Goal: Task Accomplishment & Management: Complete application form

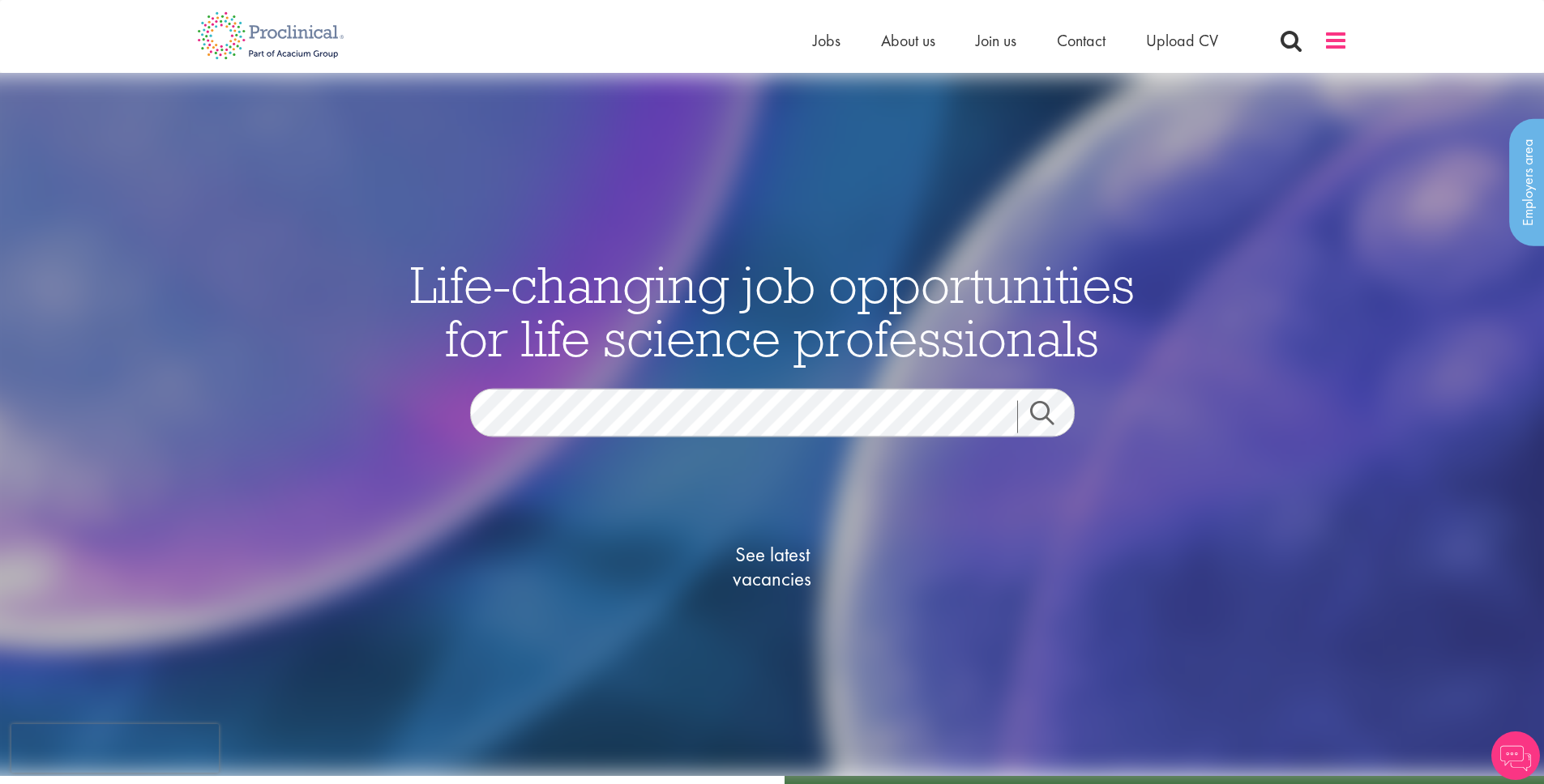
click at [1324, 46] on span at bounding box center [1336, 41] width 25 height 25
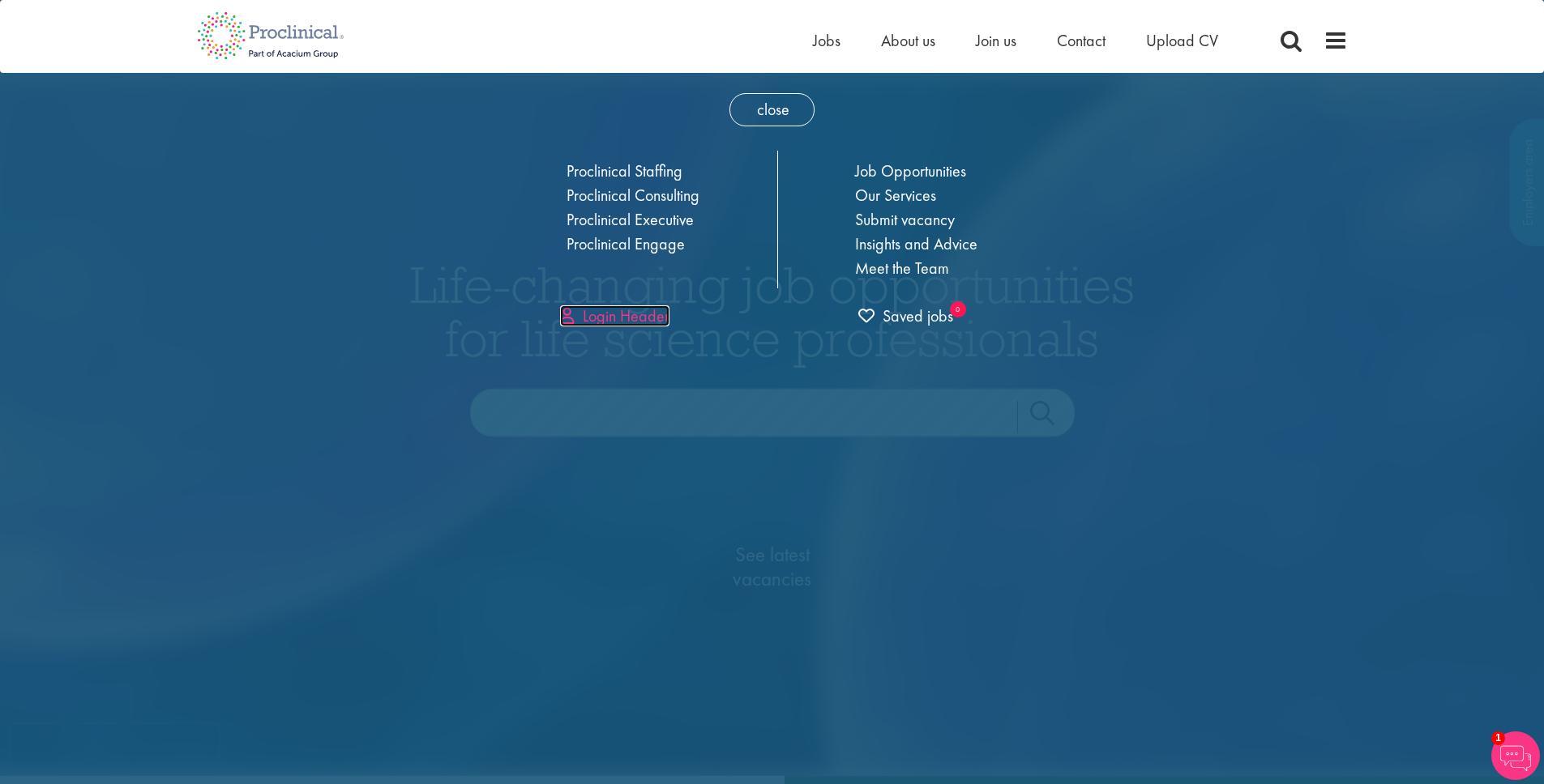
click at [609, 322] on link "Login Header" at bounding box center [615, 316] width 109 height 21
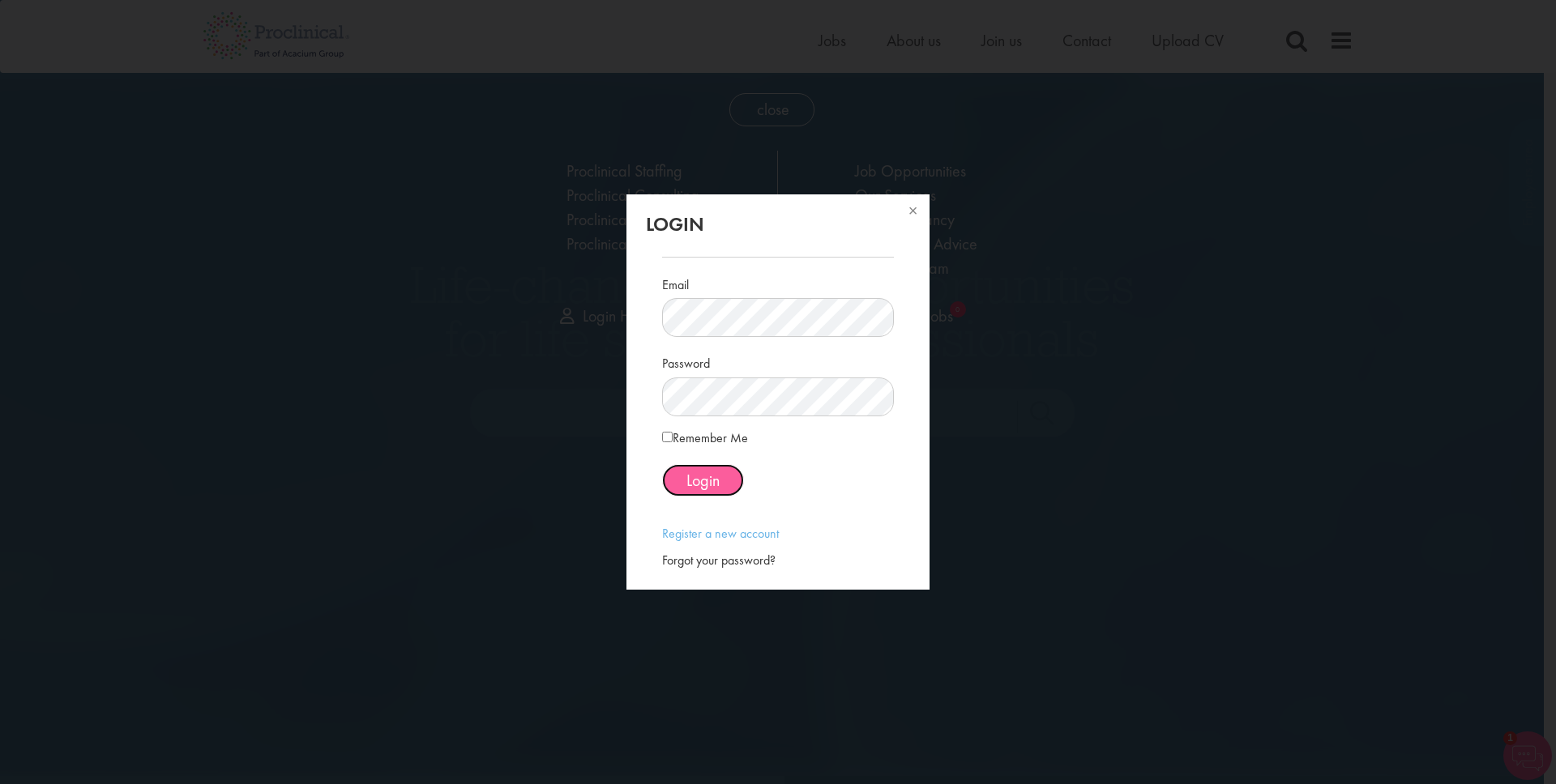
click at [719, 482] on span "Login" at bounding box center [703, 481] width 33 height 21
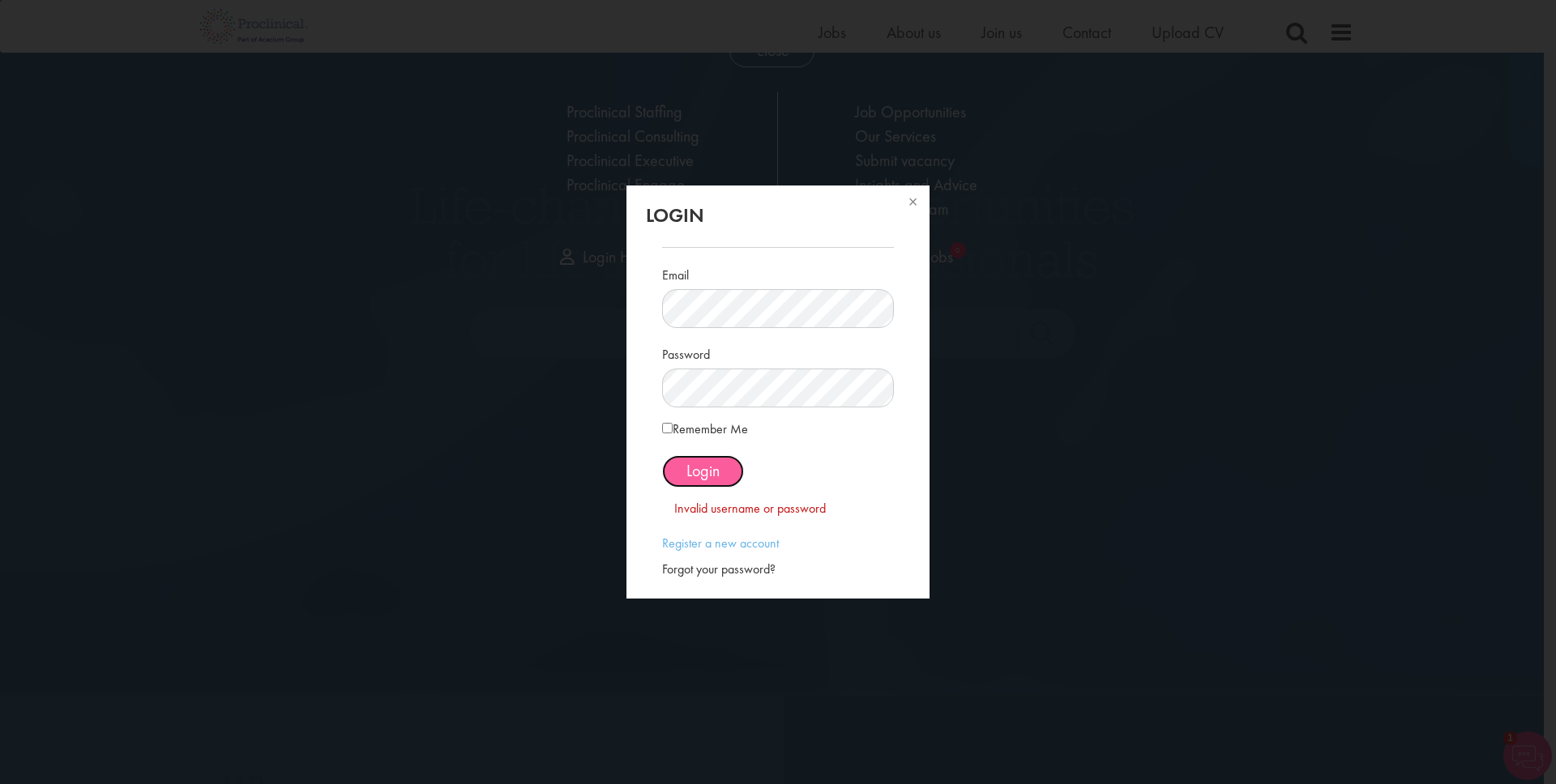
scroll to position [72, 0]
click at [716, 544] on link "Register a new account" at bounding box center [720, 543] width 117 height 17
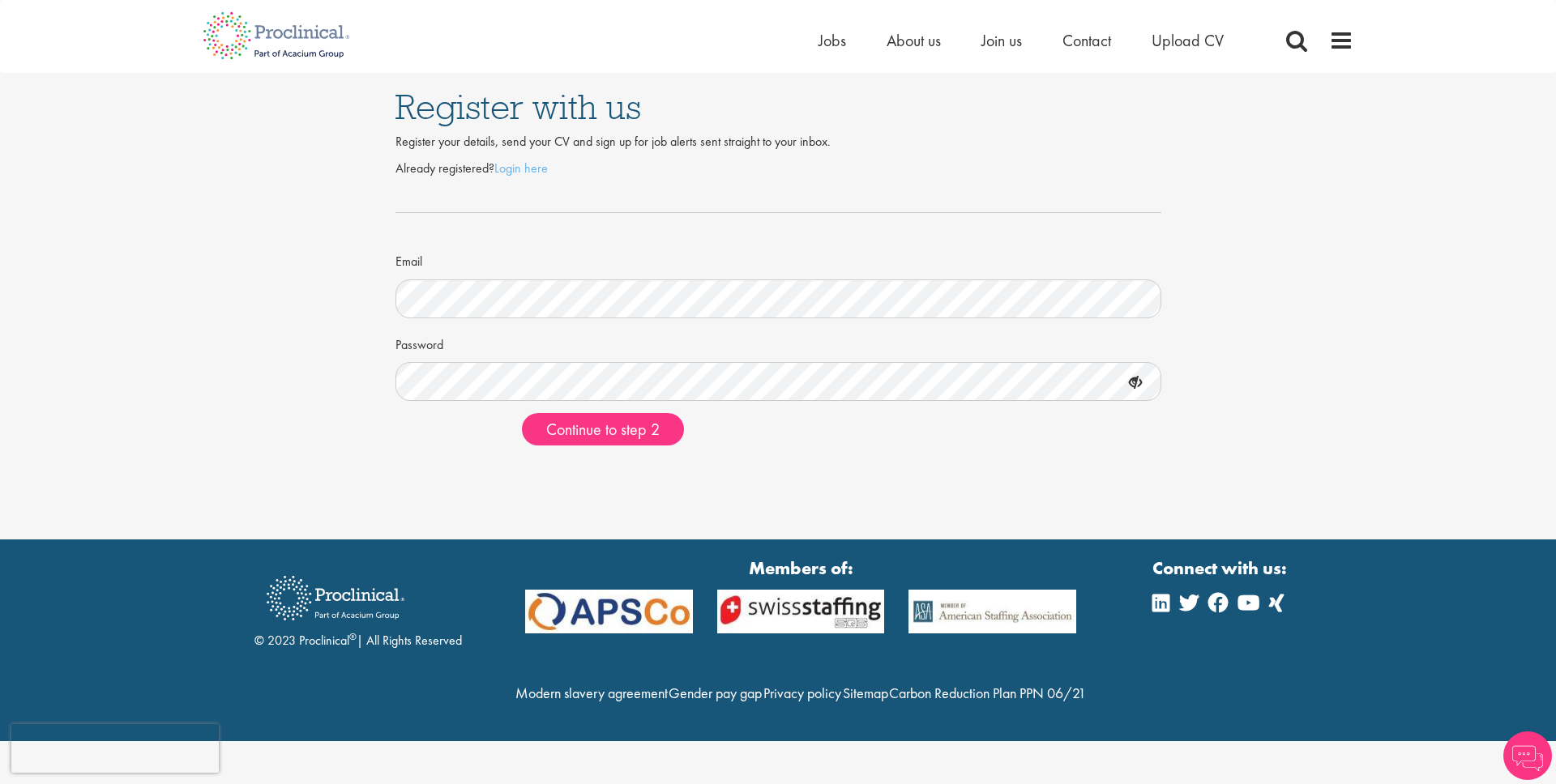
click at [487, 320] on form "Already registered? Login here Email Password Continue to step 2" at bounding box center [778, 302] width 741 height 287
click at [522, 413] on button "Continue to step 2" at bounding box center [602, 429] width 162 height 32
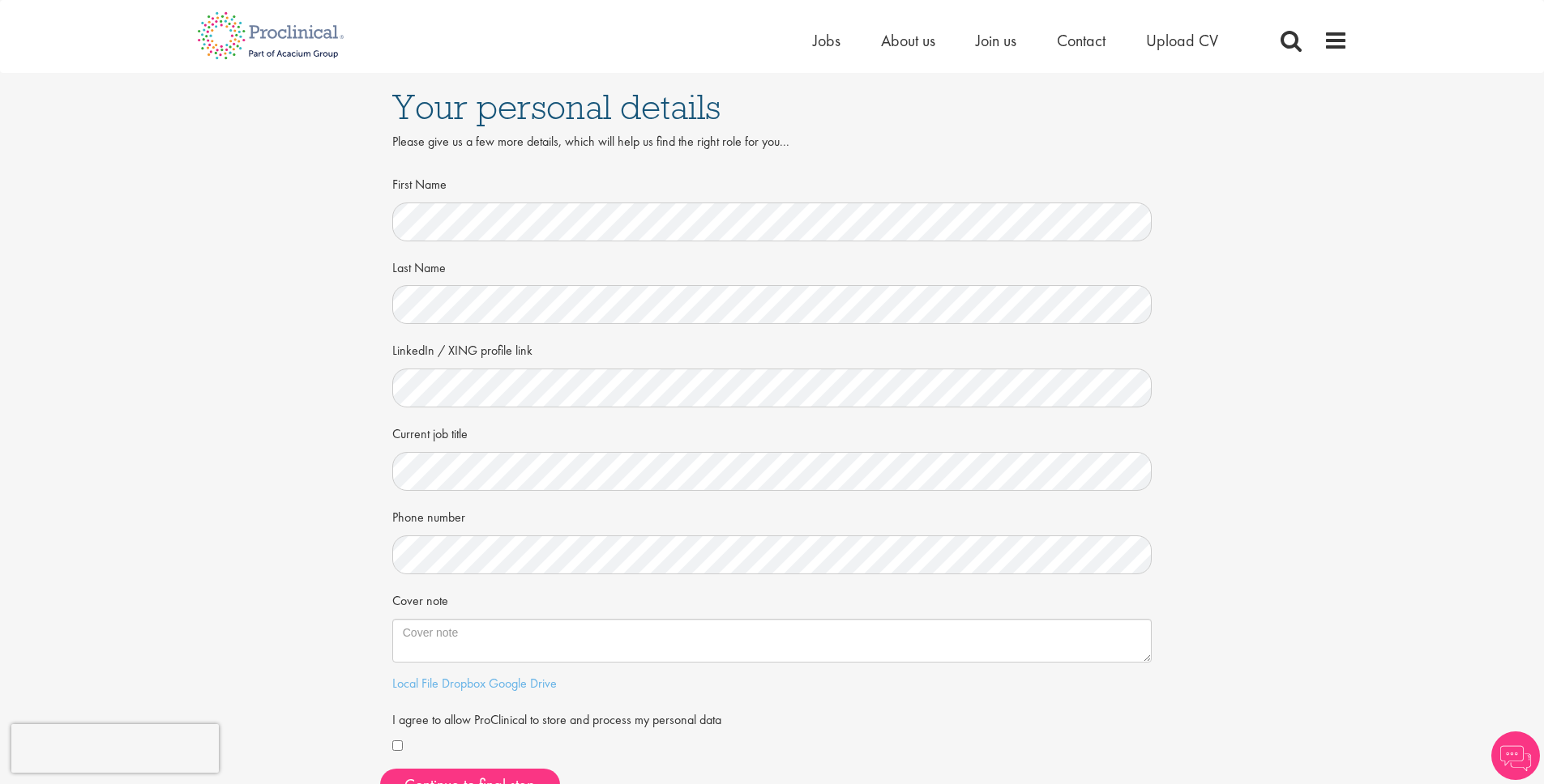
click at [499, 241] on form "First Name Last Name LinkedIn / XING profile link Current job title Phone numbe…" at bounding box center [772, 464] width 736 height 588
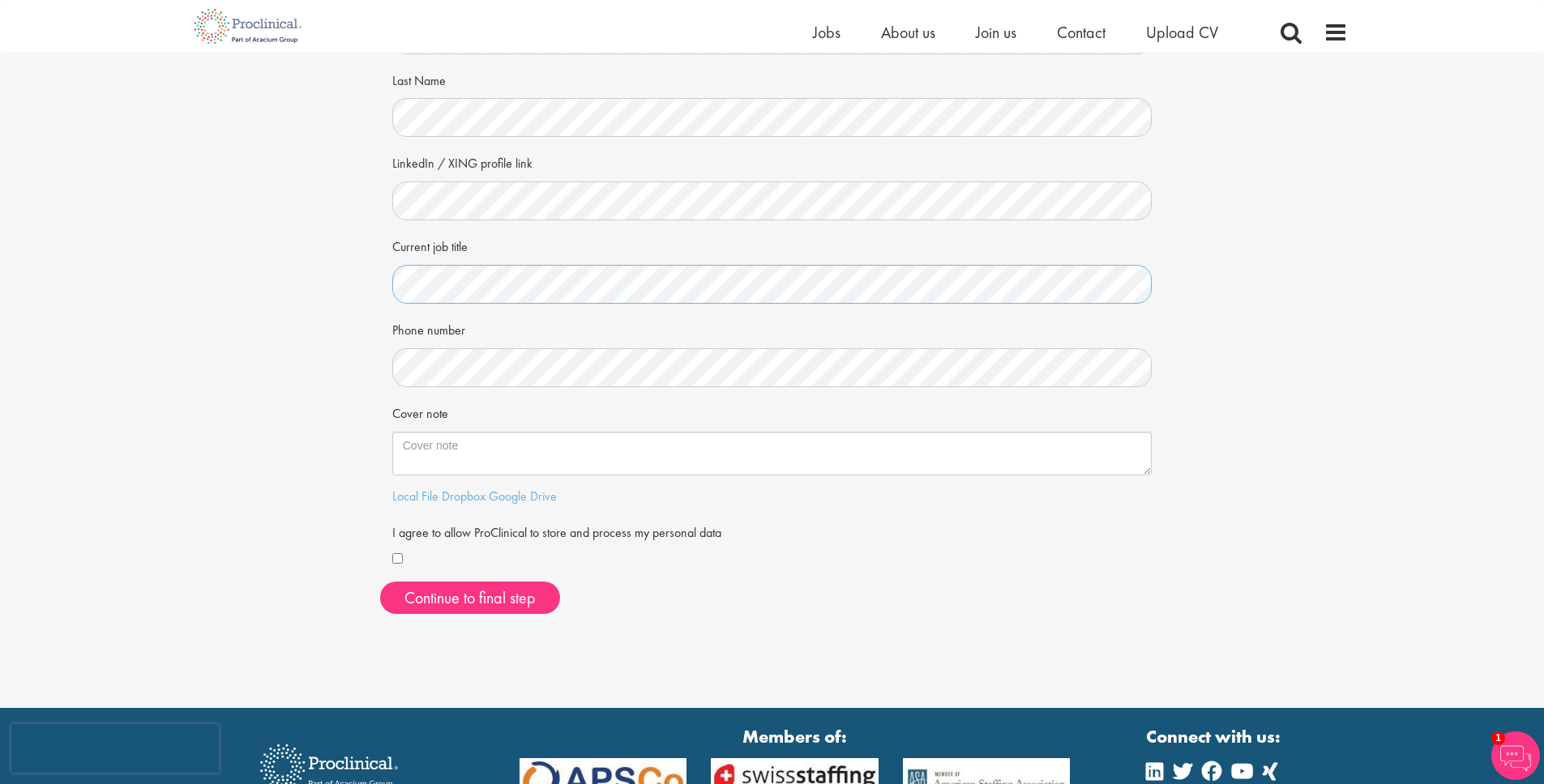
scroll to position [169, 0]
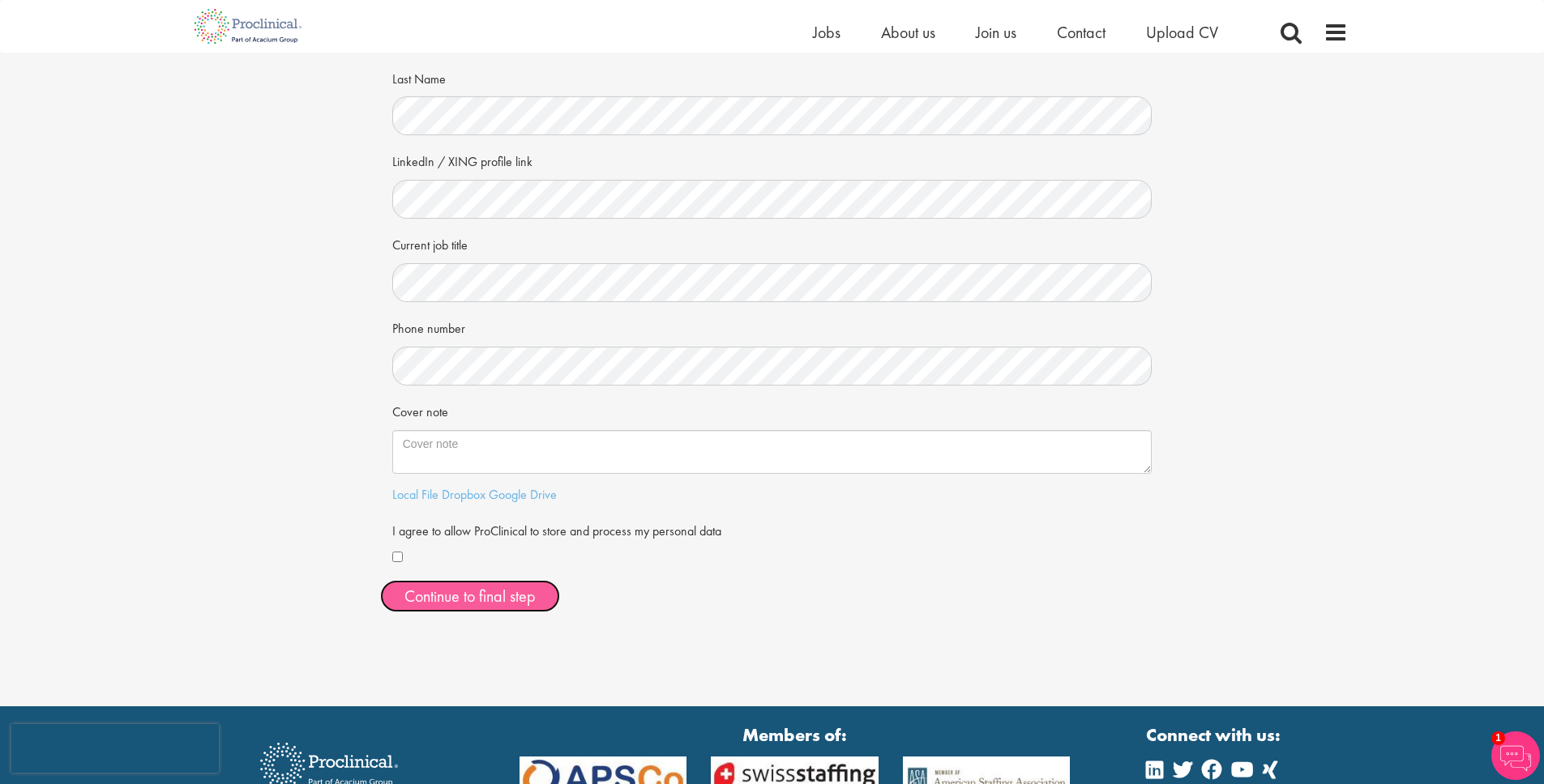
click at [422, 588] on button "Continue to final step" at bounding box center [470, 596] width 180 height 32
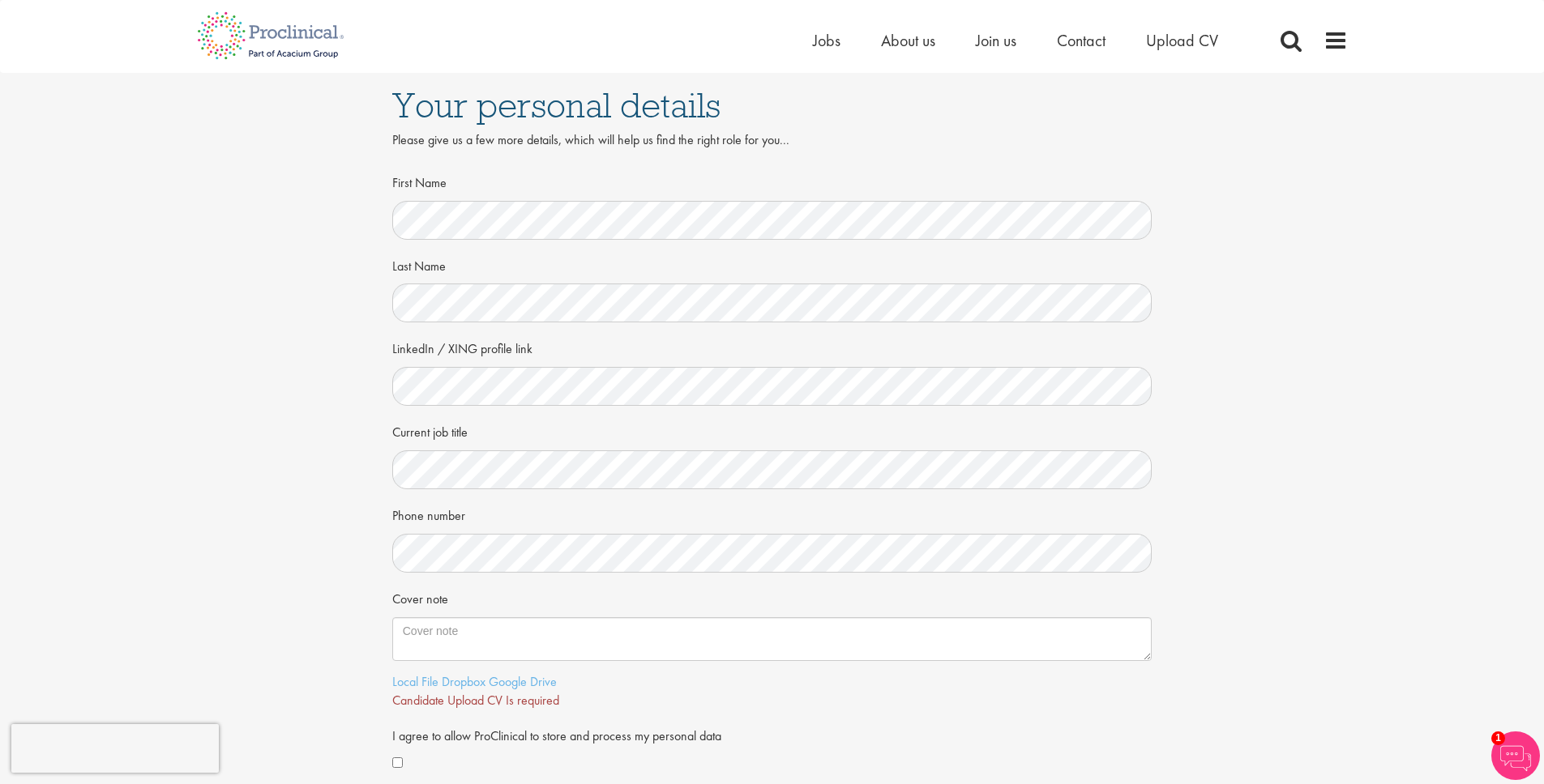
scroll to position [0, 0]
click at [424, 682] on link "Local File" at bounding box center [415, 684] width 46 height 17
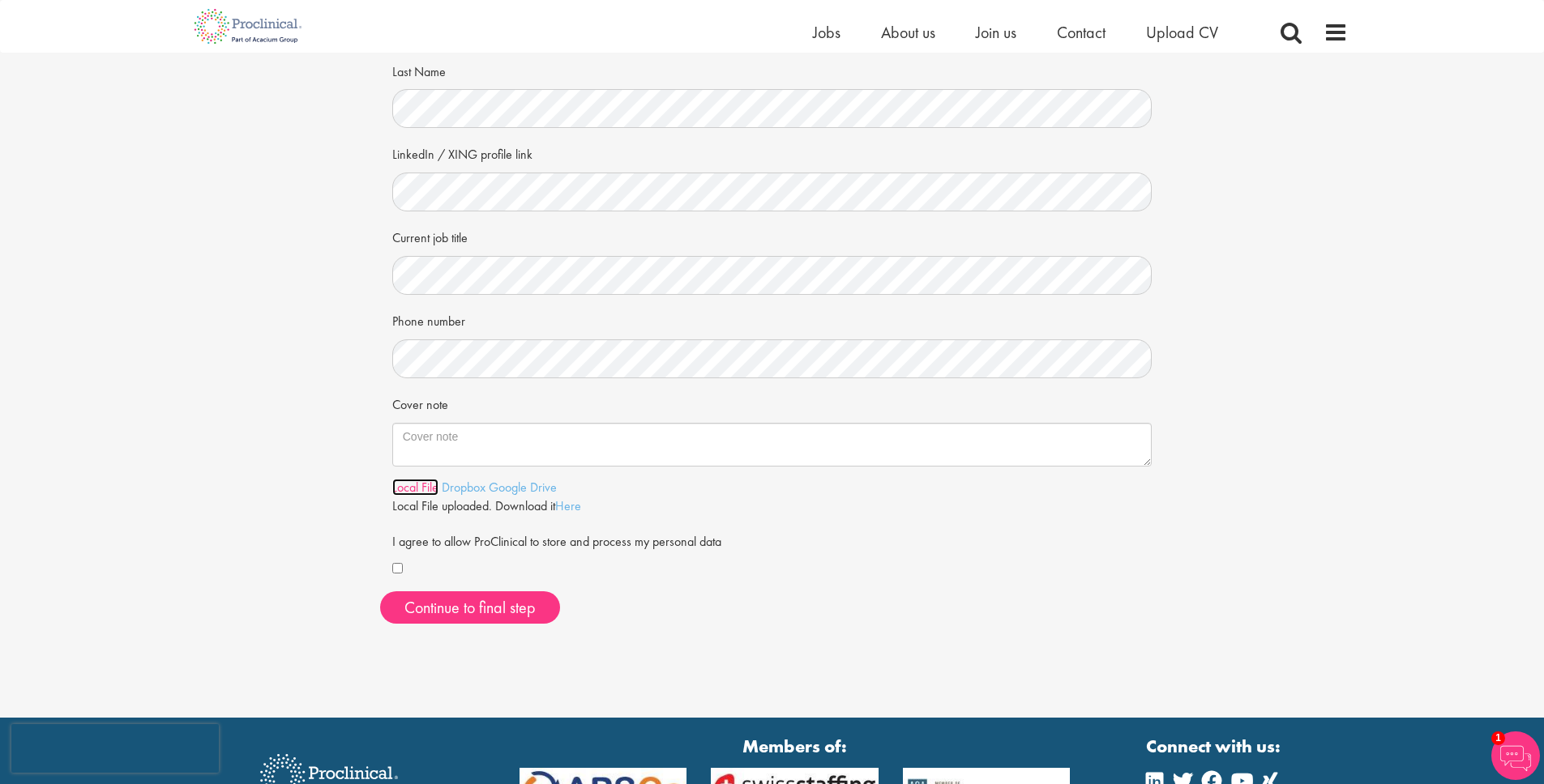
scroll to position [187, 0]
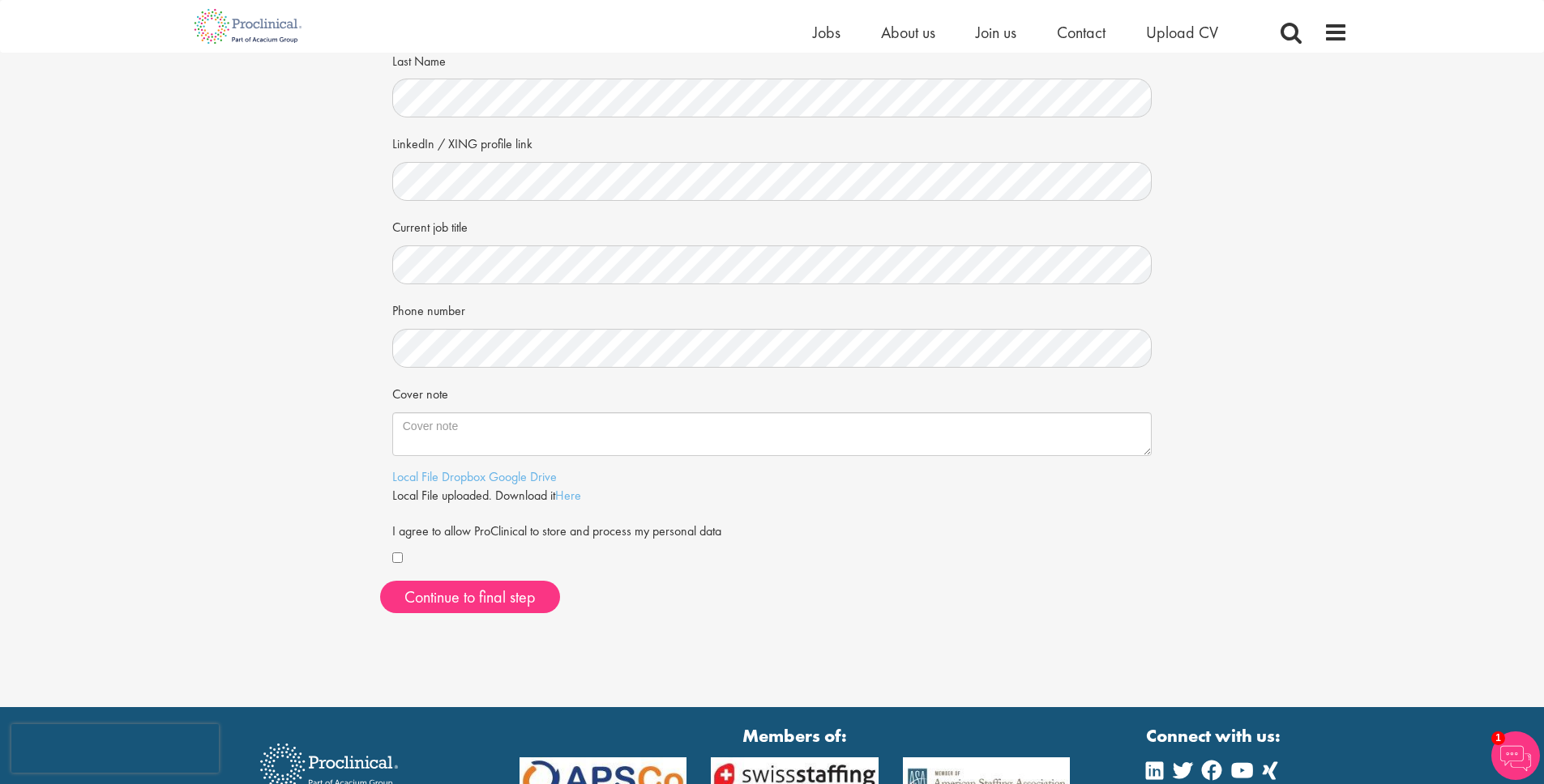
click at [857, 513] on form "First Name Last Name LinkedIn / XING profile link Current job title Phone numbe…" at bounding box center [772, 266] width 736 height 605
click at [435, 590] on span "Continue to final step" at bounding box center [469, 597] width 131 height 21
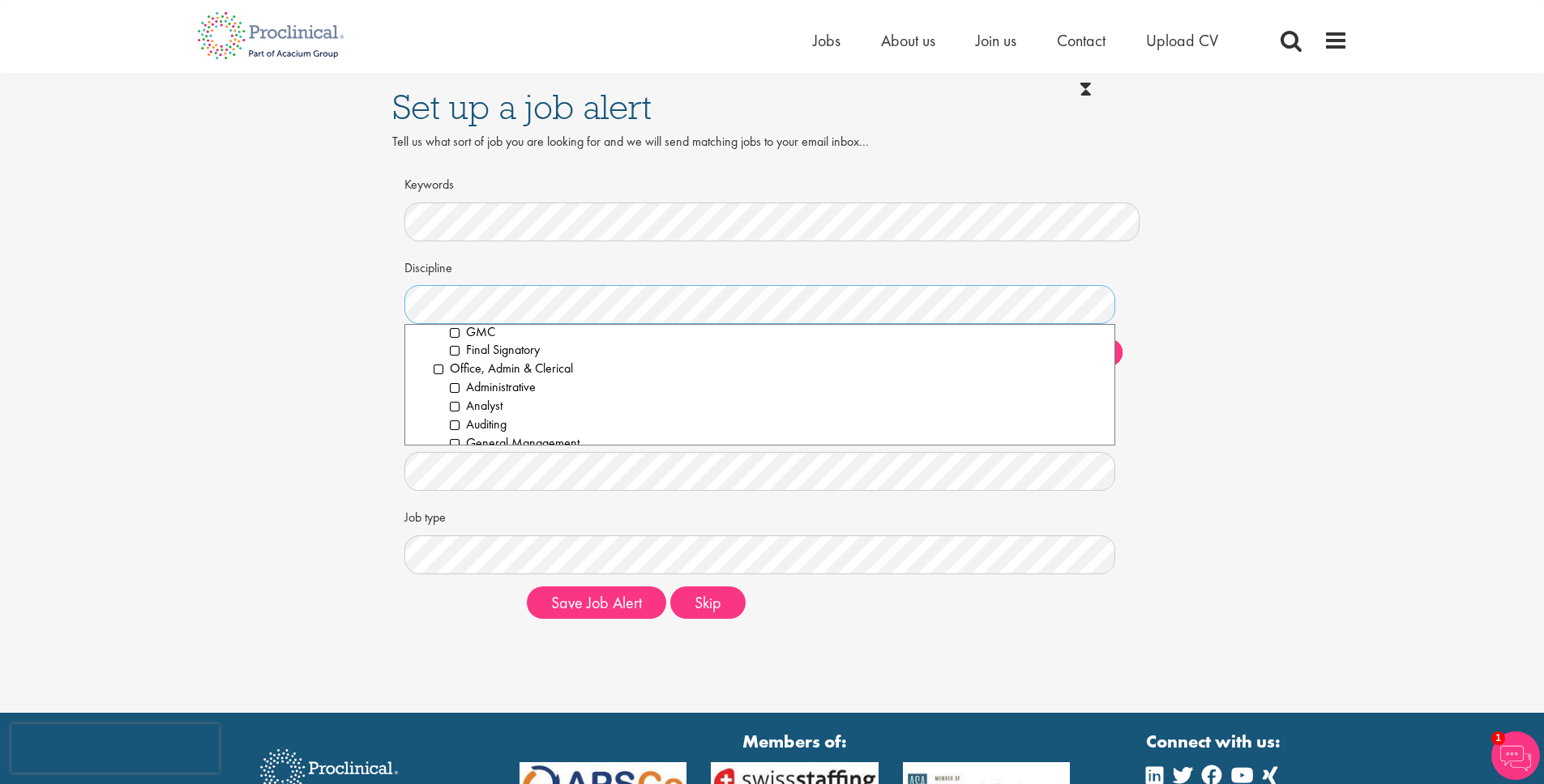
scroll to position [1769, 0]
click at [274, 404] on div "Set up a job alert Tell us what sort of job you are looking for and we will sen…" at bounding box center [772, 353] width 1569 height 559
click at [437, 337] on li "Information Technology" at bounding box center [768, 336] width 670 height 19
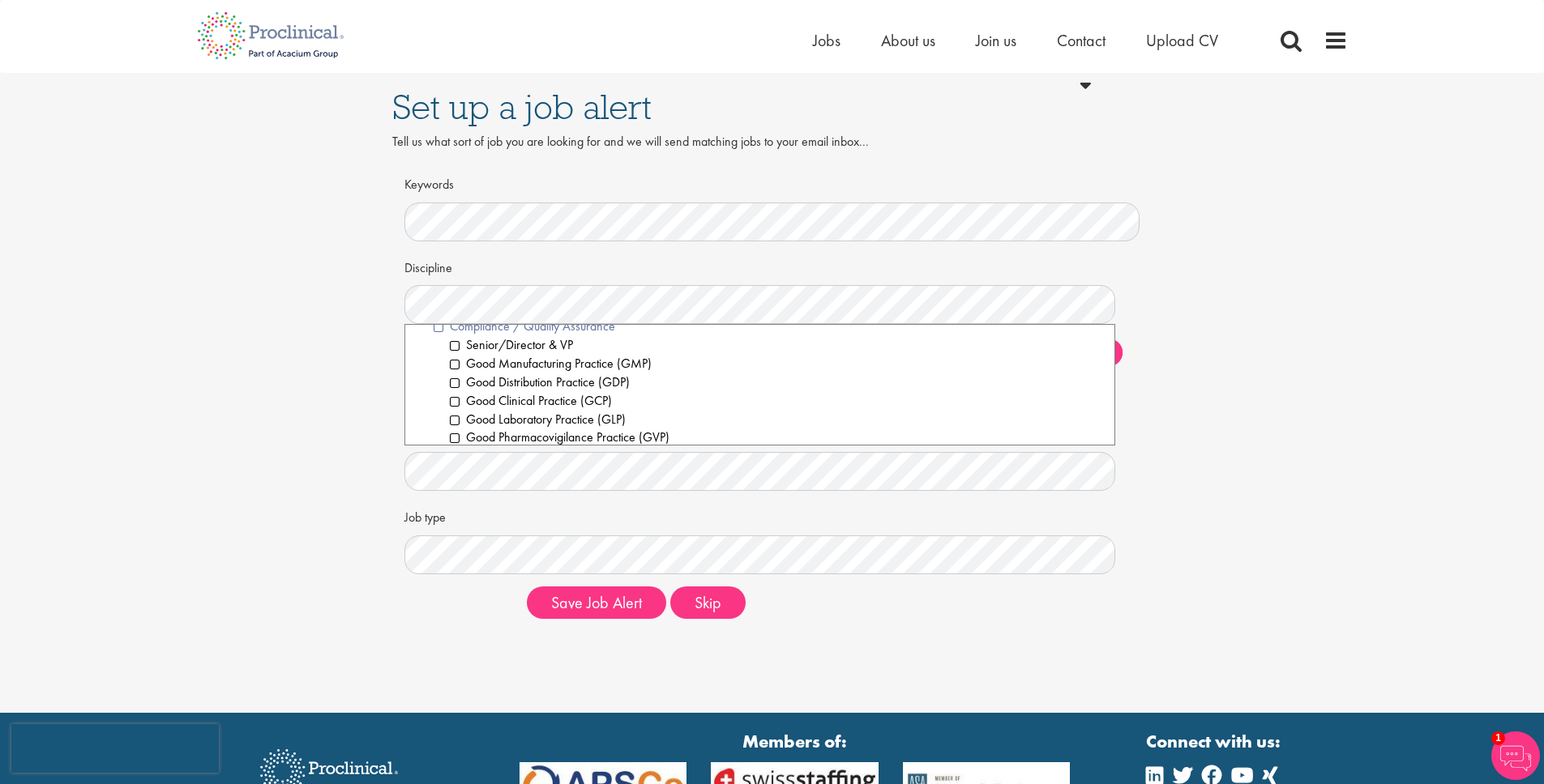
click at [437, 325] on li "Compliance / Quality Assurance" at bounding box center [768, 327] width 670 height 19
click at [437, 406] on li "Compliance / Quality Assurance" at bounding box center [768, 408] width 670 height 19
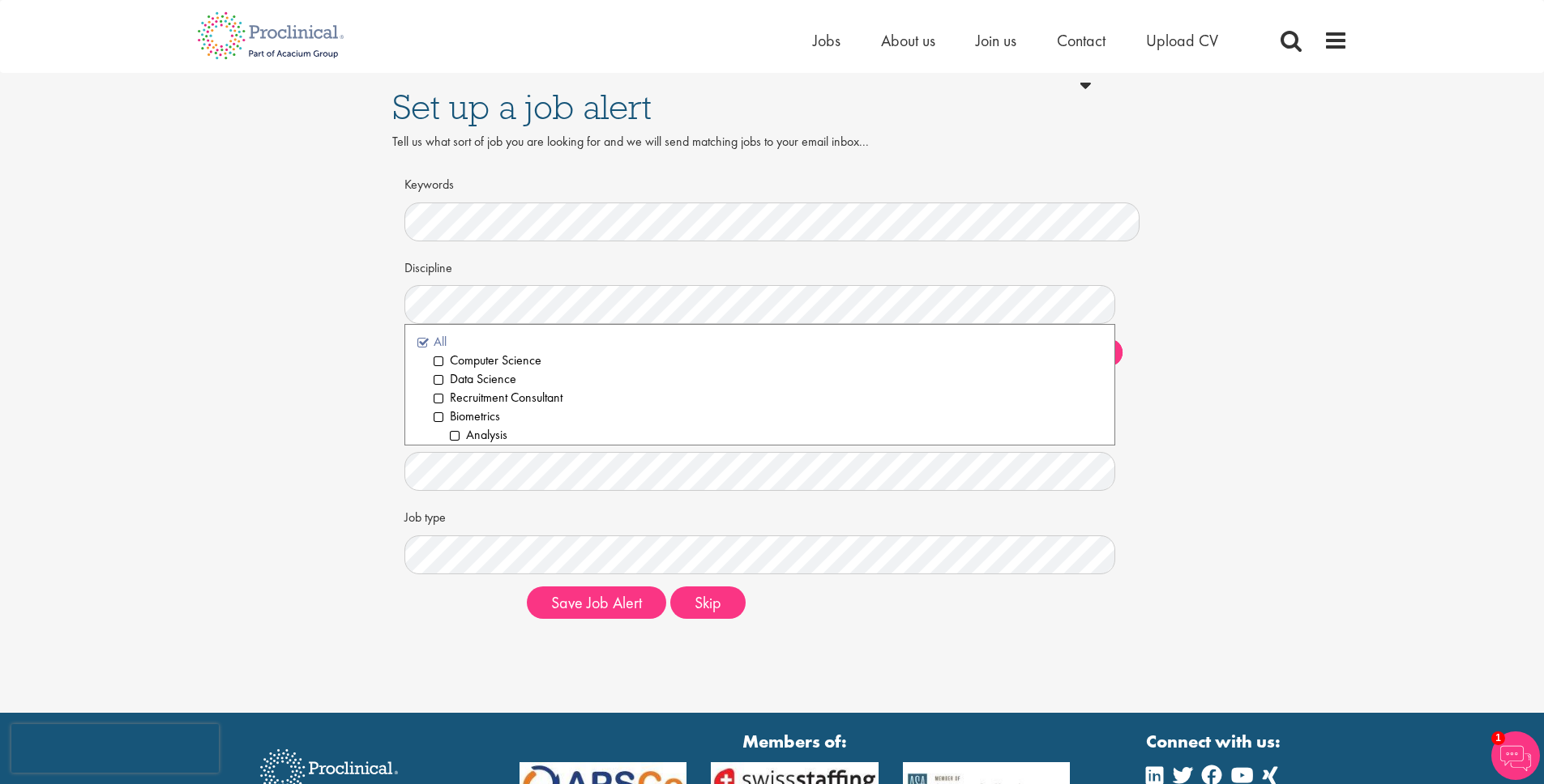
click at [421, 345] on li "All" at bounding box center [760, 342] width 686 height 19
click at [421, 342] on li "All" at bounding box center [760, 342] width 686 height 19
click at [438, 363] on li "Computer Science" at bounding box center [768, 361] width 670 height 19
click at [437, 373] on li "Information Technology" at bounding box center [768, 372] width 670 height 19
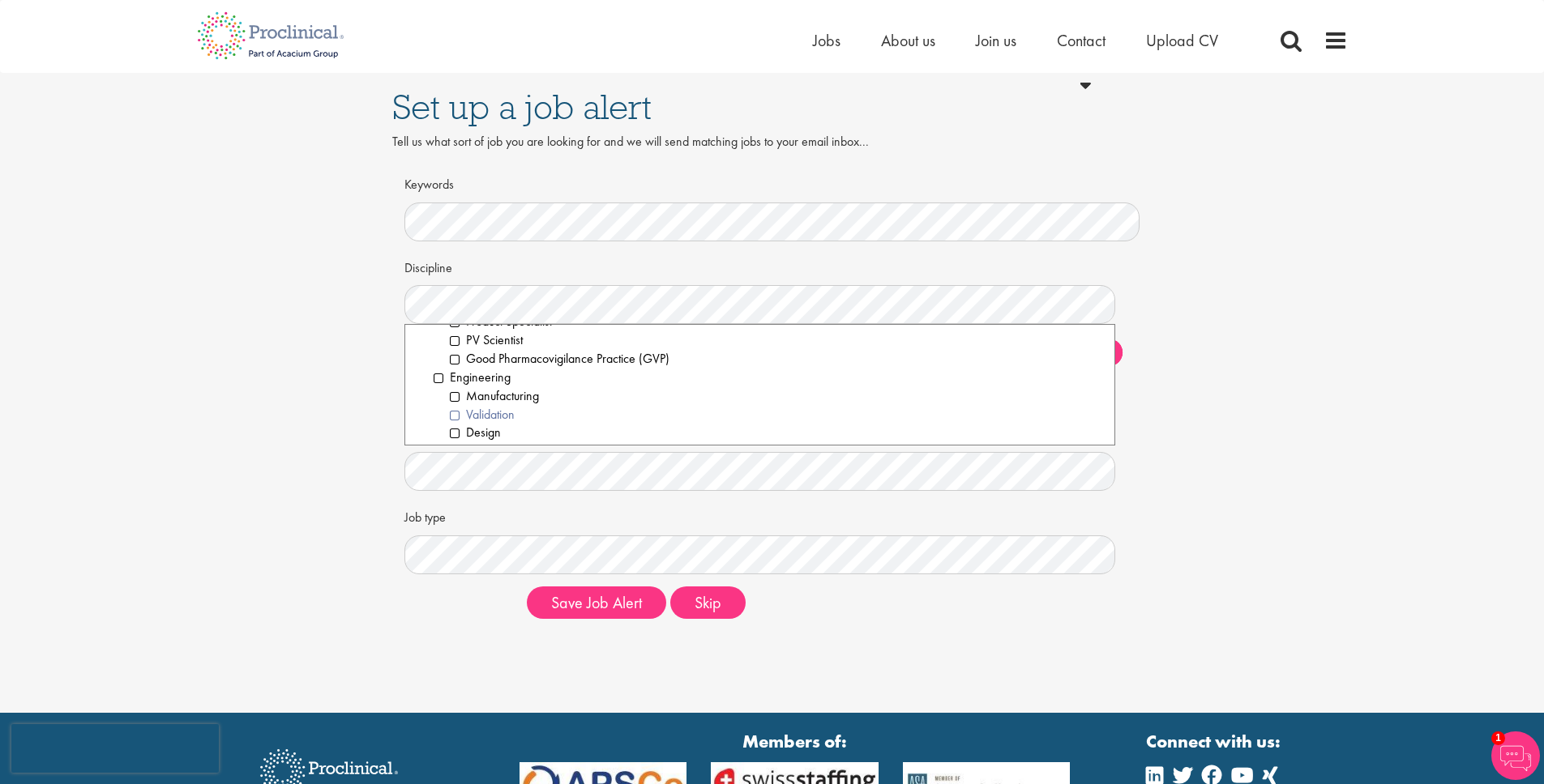
scroll to position [855, 0]
click at [434, 381] on li "Engineering" at bounding box center [768, 376] width 670 height 19
click at [453, 415] on li "Validation" at bounding box center [776, 413] width 653 height 19
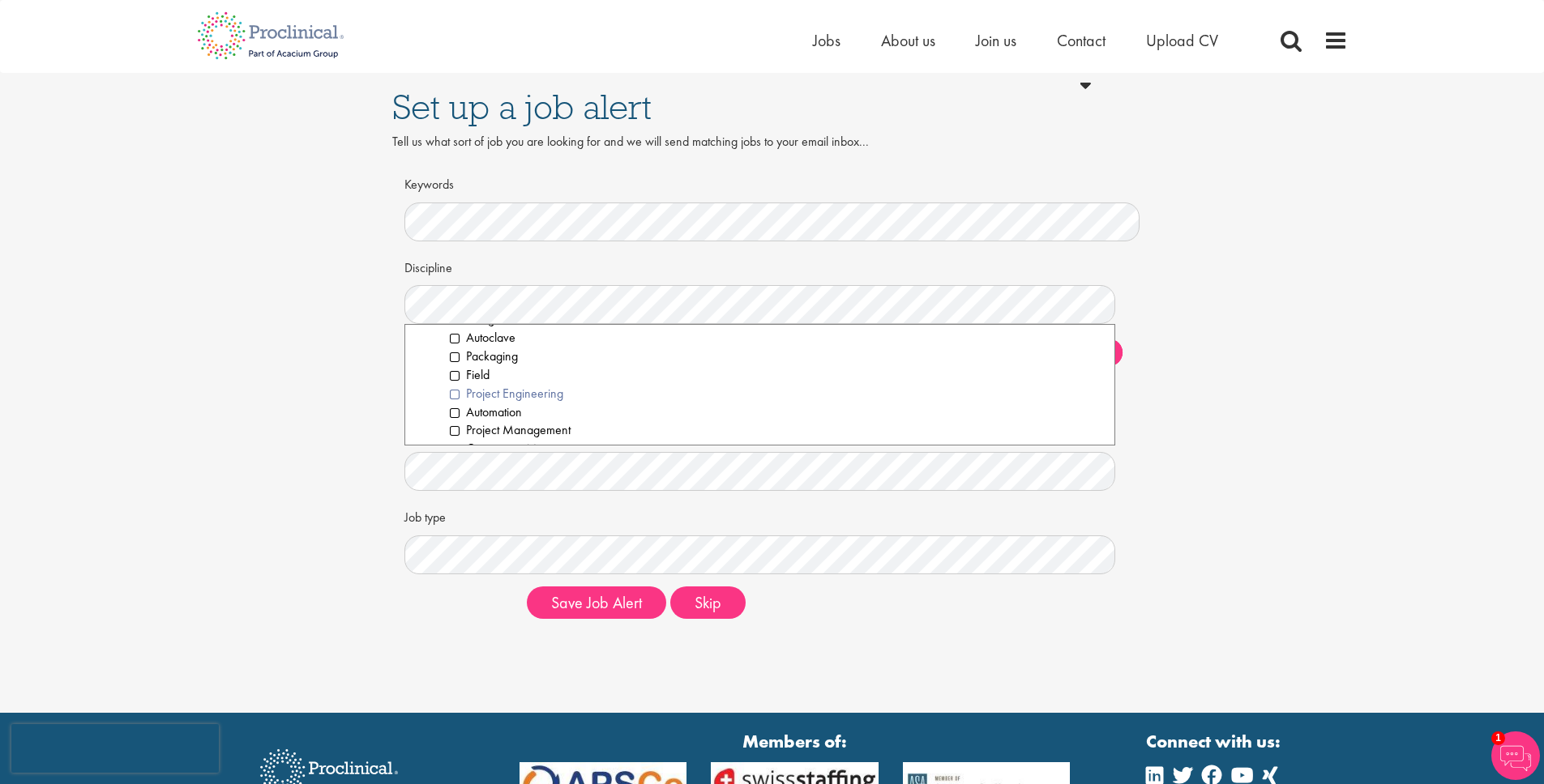
click at [451, 392] on li "Project Engineering" at bounding box center [776, 394] width 653 height 19
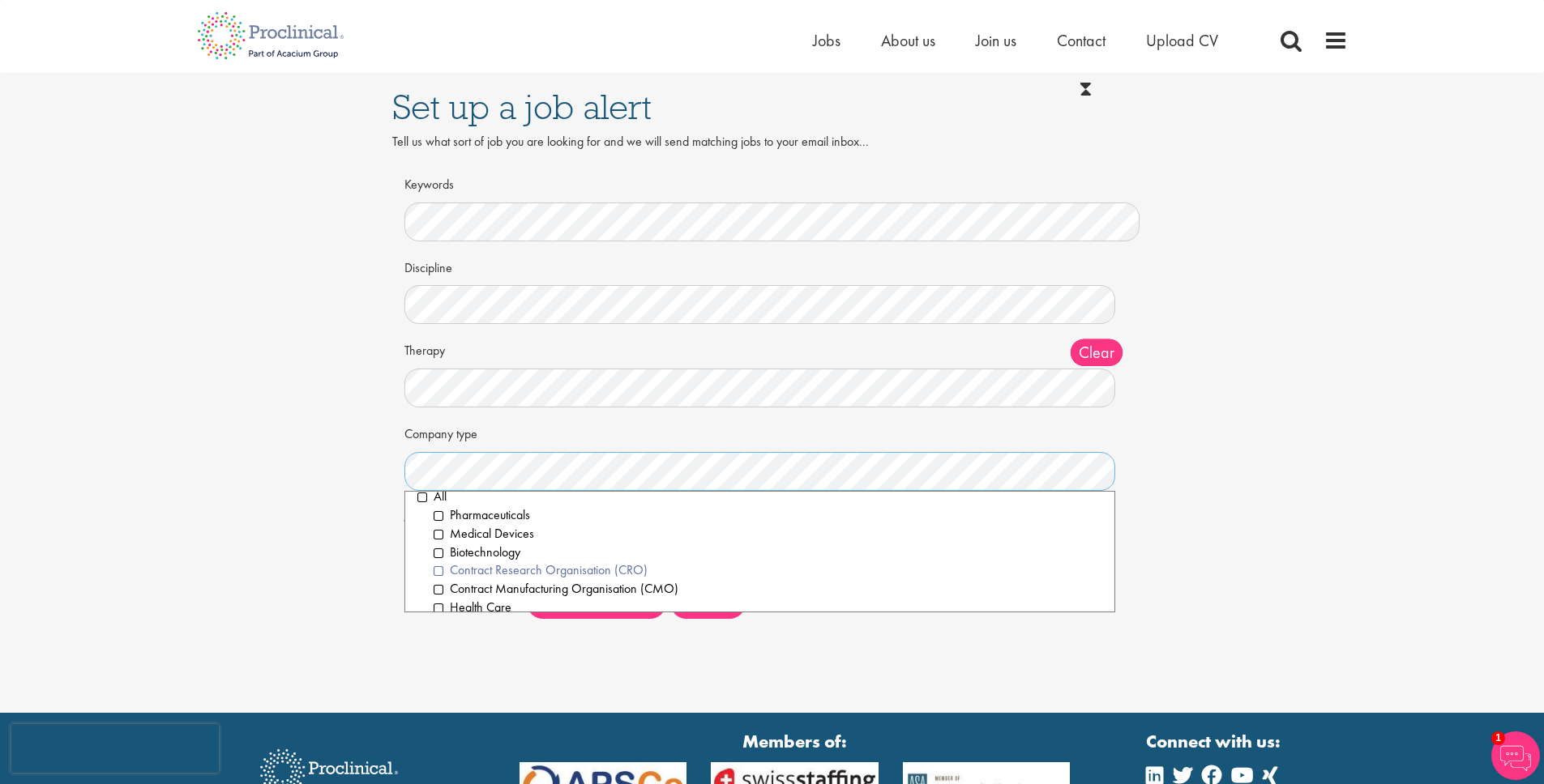
scroll to position [14, 0]
click at [433, 516] on li "Pharmaceuticals" at bounding box center [768, 514] width 670 height 19
click at [439, 531] on li "Medical Devices" at bounding box center [768, 532] width 670 height 19
click at [438, 518] on li "Pharmaceuticals" at bounding box center [768, 514] width 670 height 19
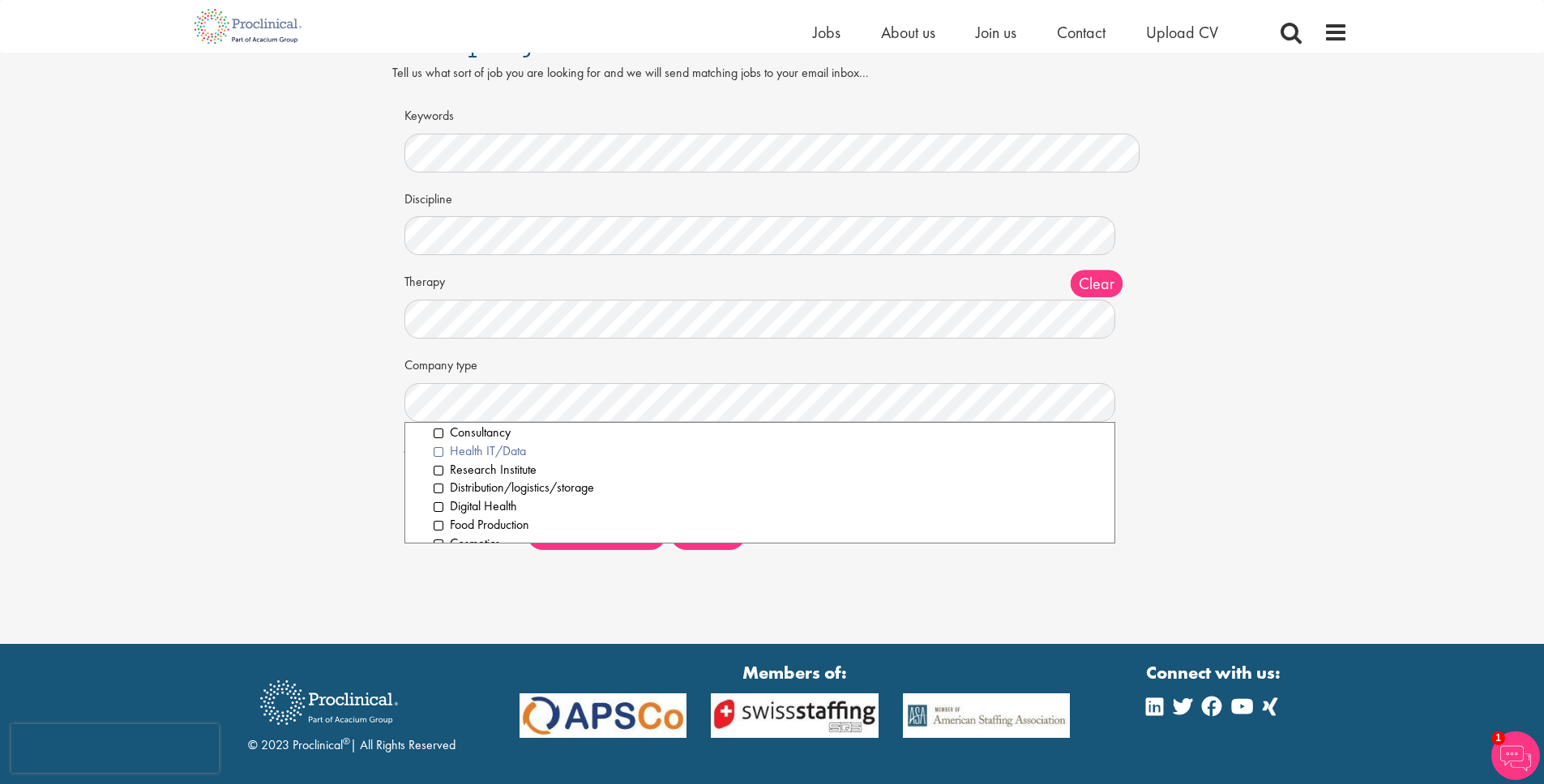
scroll to position [210, 0]
click at [438, 487] on li "Cosmetics" at bounding box center [768, 489] width 670 height 19
click at [435, 487] on li "Cosmetics" at bounding box center [768, 489] width 670 height 19
click at [438, 510] on li "Other" at bounding box center [768, 508] width 670 height 19
click at [324, 512] on div "Set up a job alert Tell us what sort of job you are looking for and we will sen…" at bounding box center [772, 283] width 1569 height 559
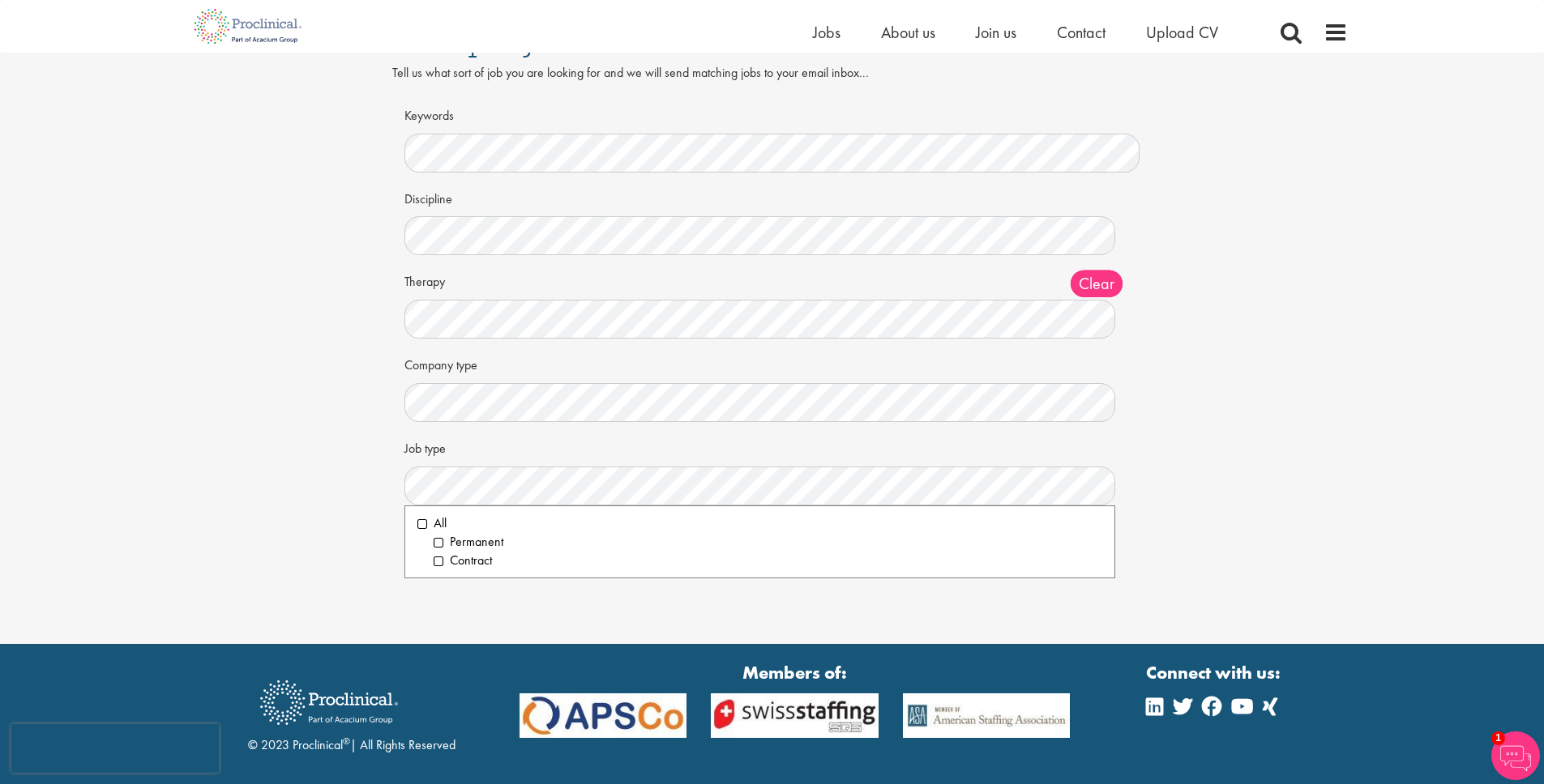
click at [432, 546] on ol "Permanent Contract" at bounding box center [760, 551] width 686 height 37
click at [437, 543] on li "Permanent" at bounding box center [768, 542] width 670 height 19
click at [326, 538] on div "Set up a job alert Tell us what sort of job you are looking for and we will sen…" at bounding box center [772, 283] width 1569 height 559
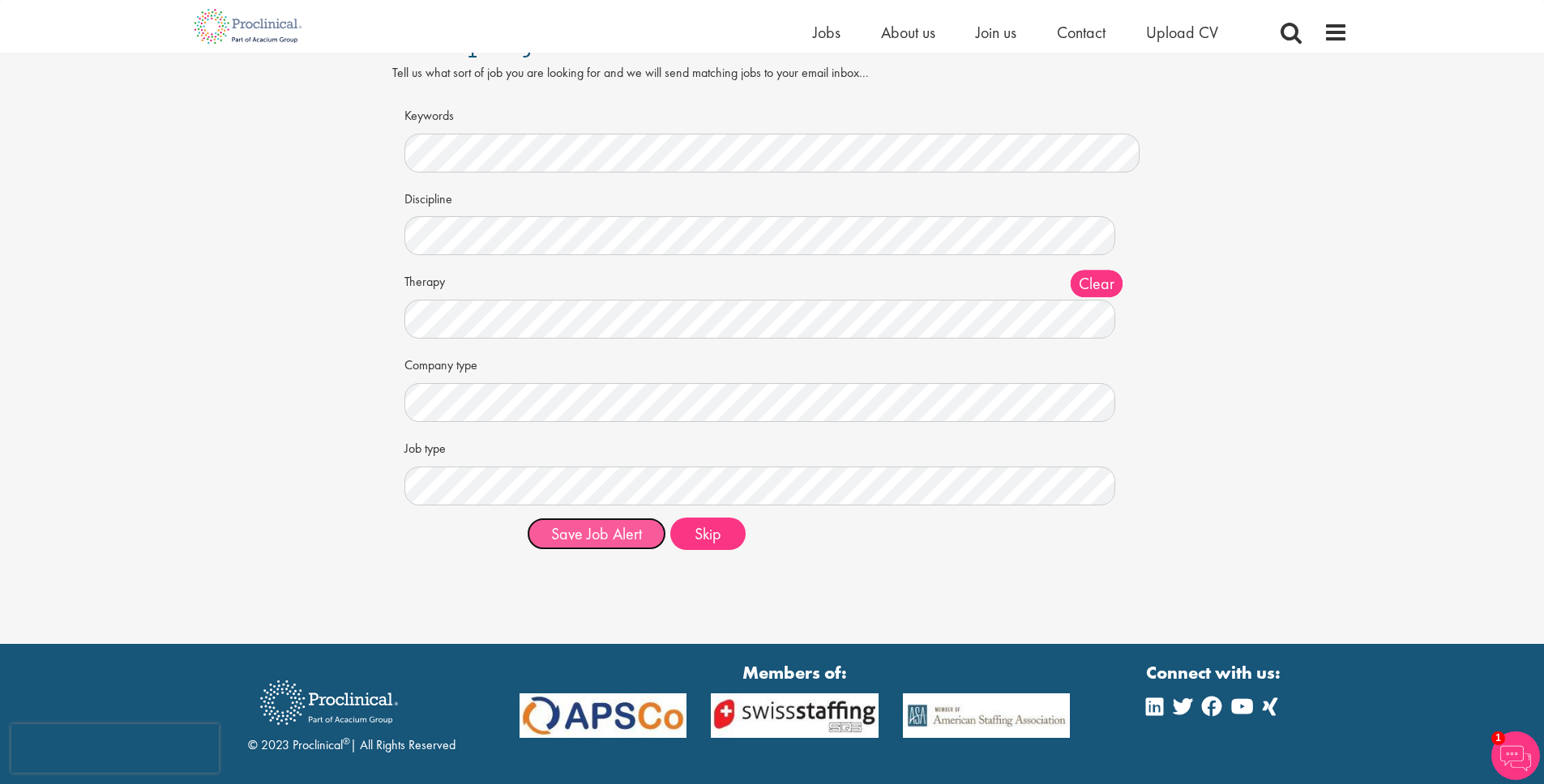
click at [586, 541] on button "Save Job Alert" at bounding box center [596, 534] width 139 height 32
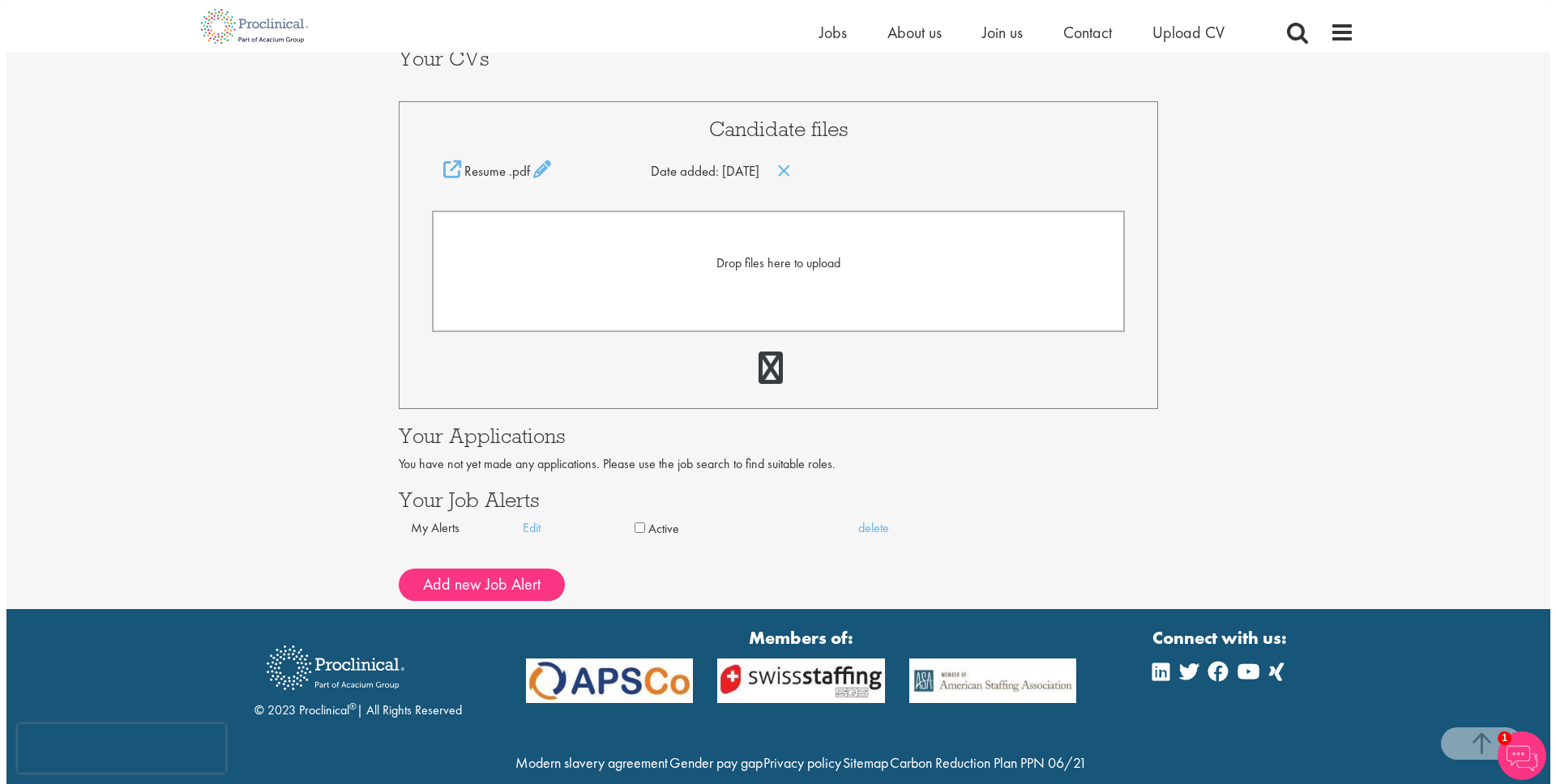
scroll to position [353, 0]
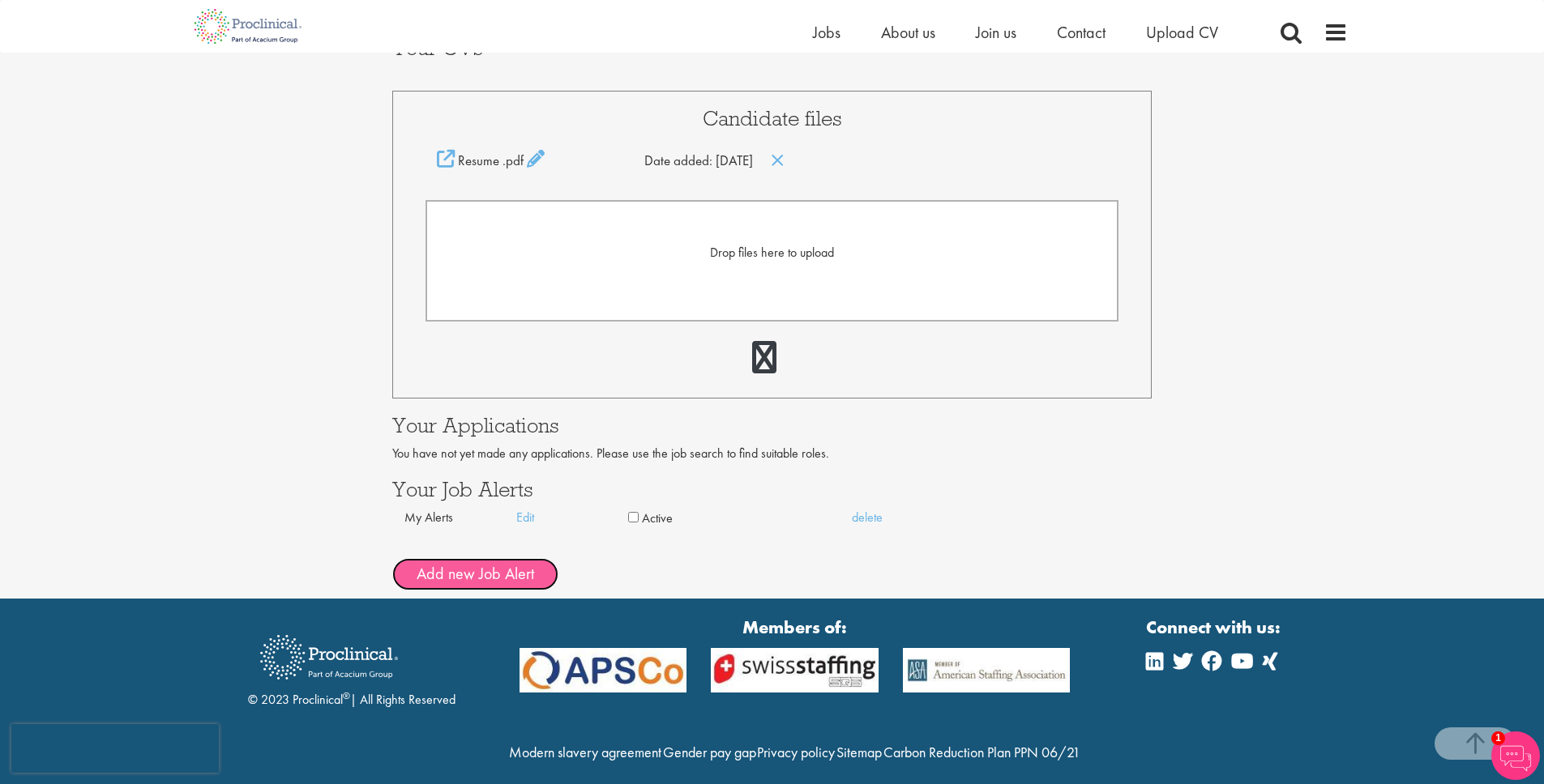
click at [412, 576] on button "Add new Job Alert" at bounding box center [475, 574] width 166 height 32
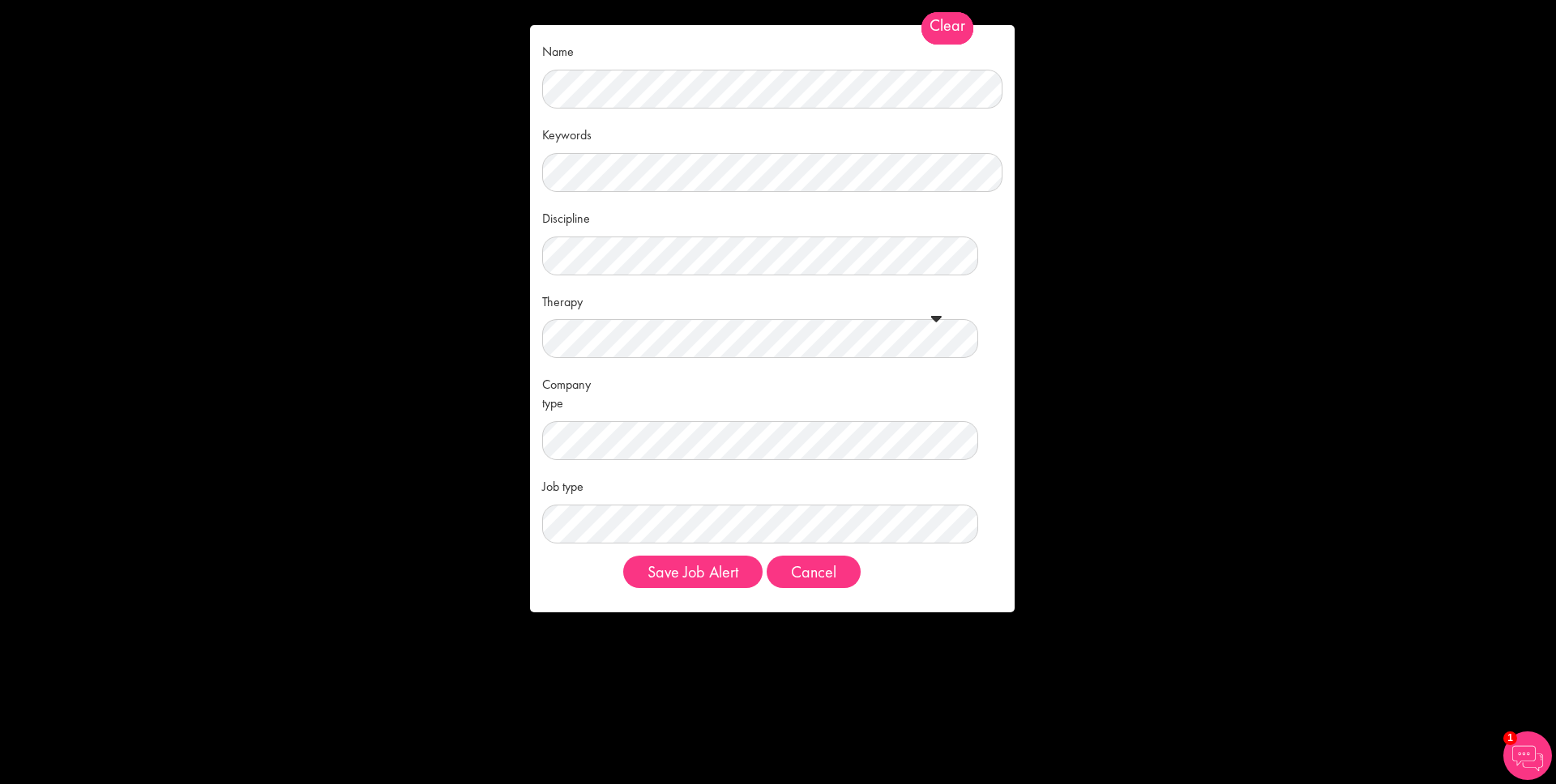
click at [945, 22] on span "Clear" at bounding box center [947, 28] width 52 height 32
click at [812, 574] on button "Cancel" at bounding box center [813, 572] width 94 height 32
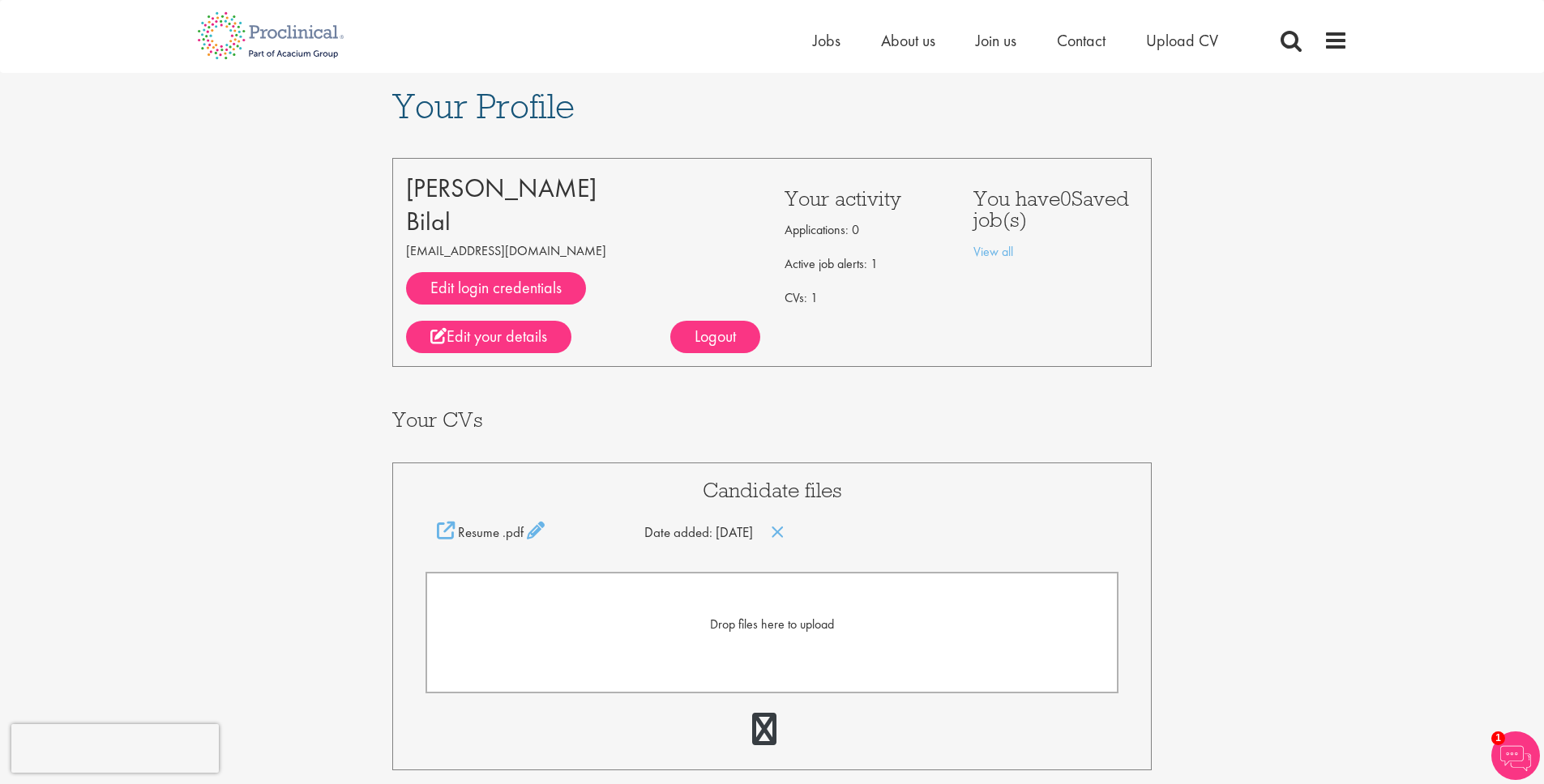
scroll to position [0, 0]
click at [820, 43] on span "Jobs" at bounding box center [826, 41] width 28 height 21
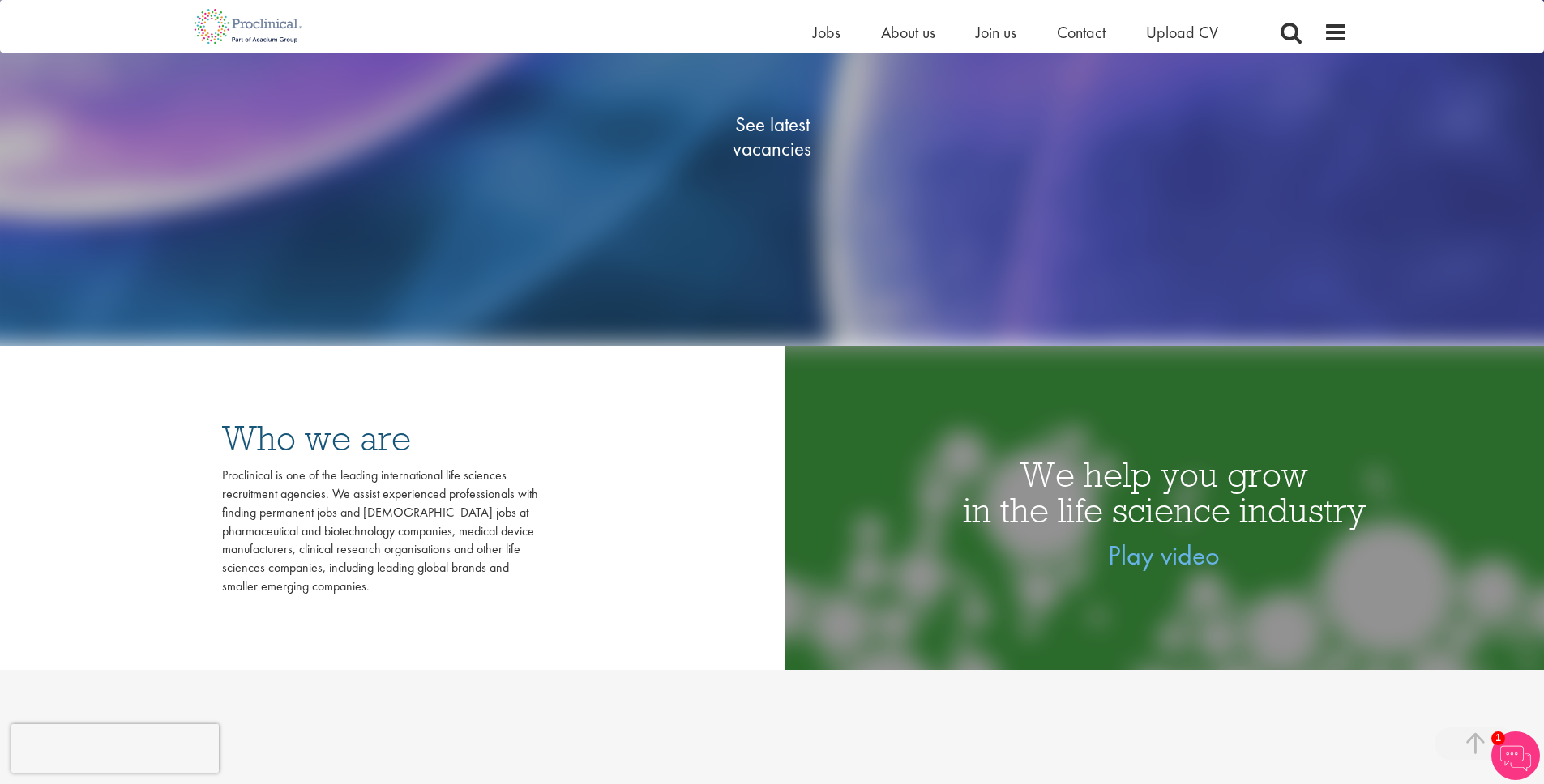
scroll to position [425, 0]
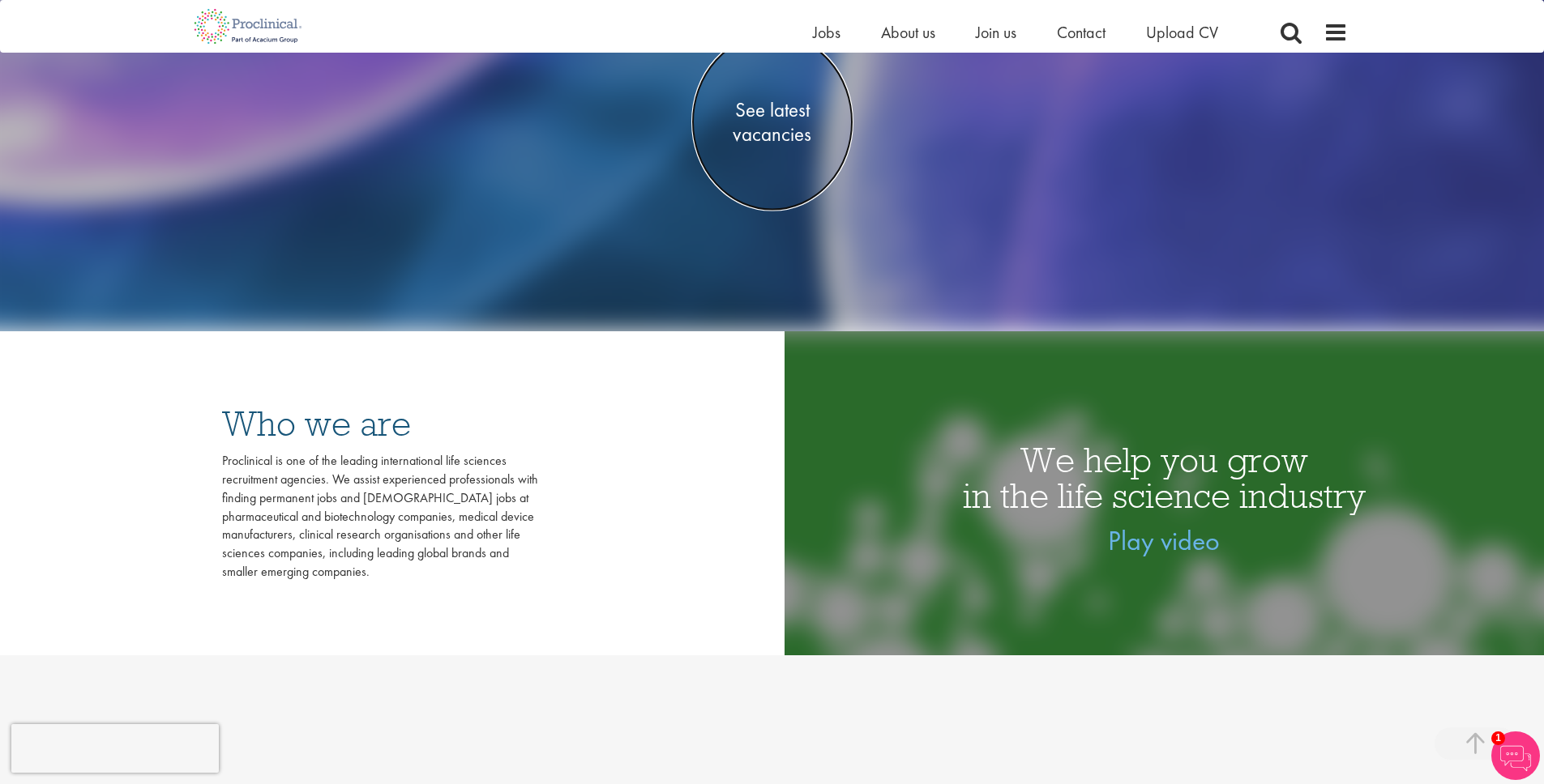
click at [784, 127] on span "See latest vacancies" at bounding box center [772, 121] width 162 height 48
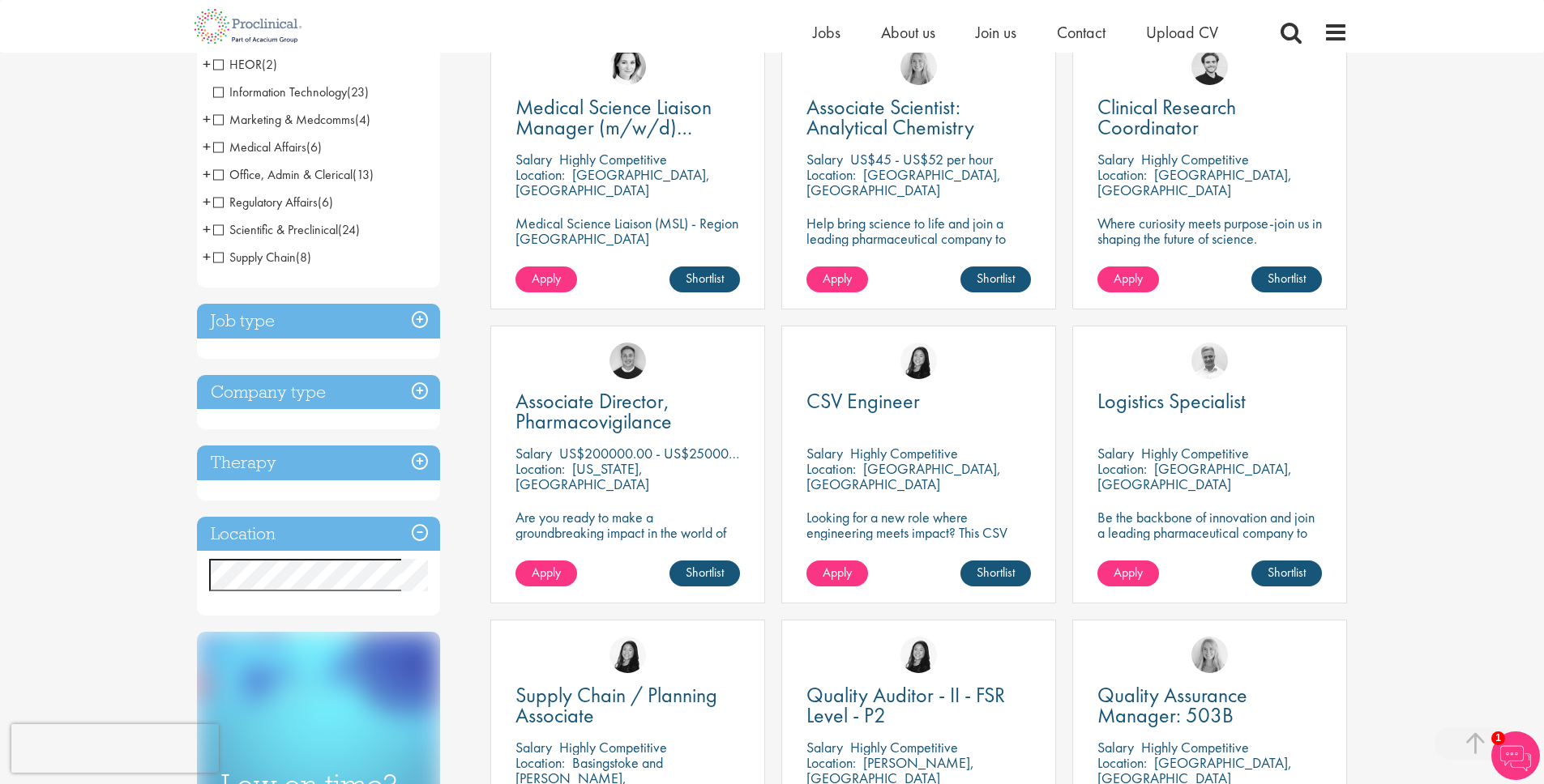
scroll to position [336, 0]
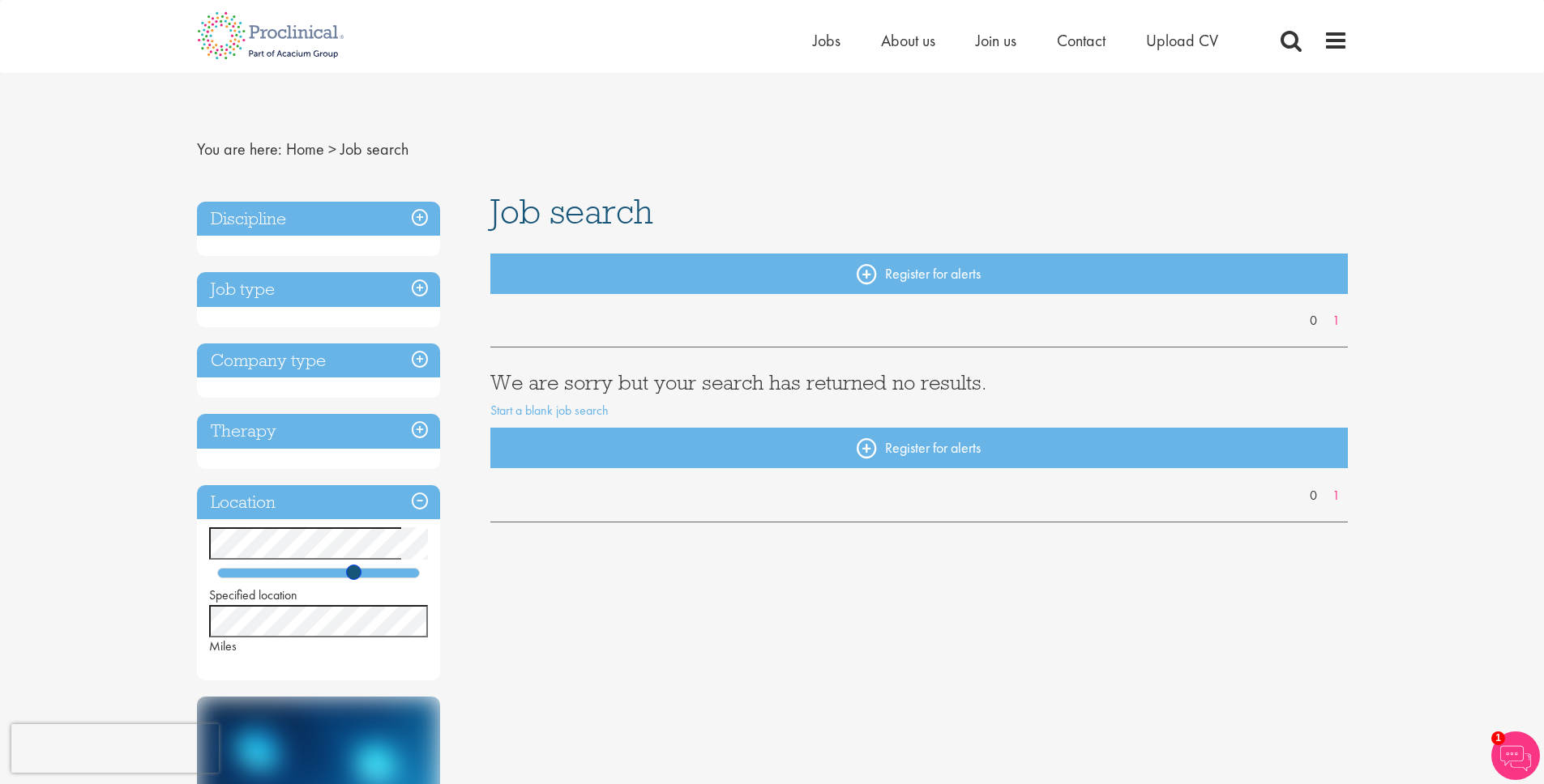
drag, startPoint x: 354, startPoint y: 574, endPoint x: 388, endPoint y: 576, distance: 34.1
click at [388, 576] on div at bounding box center [319, 573] width 203 height 10
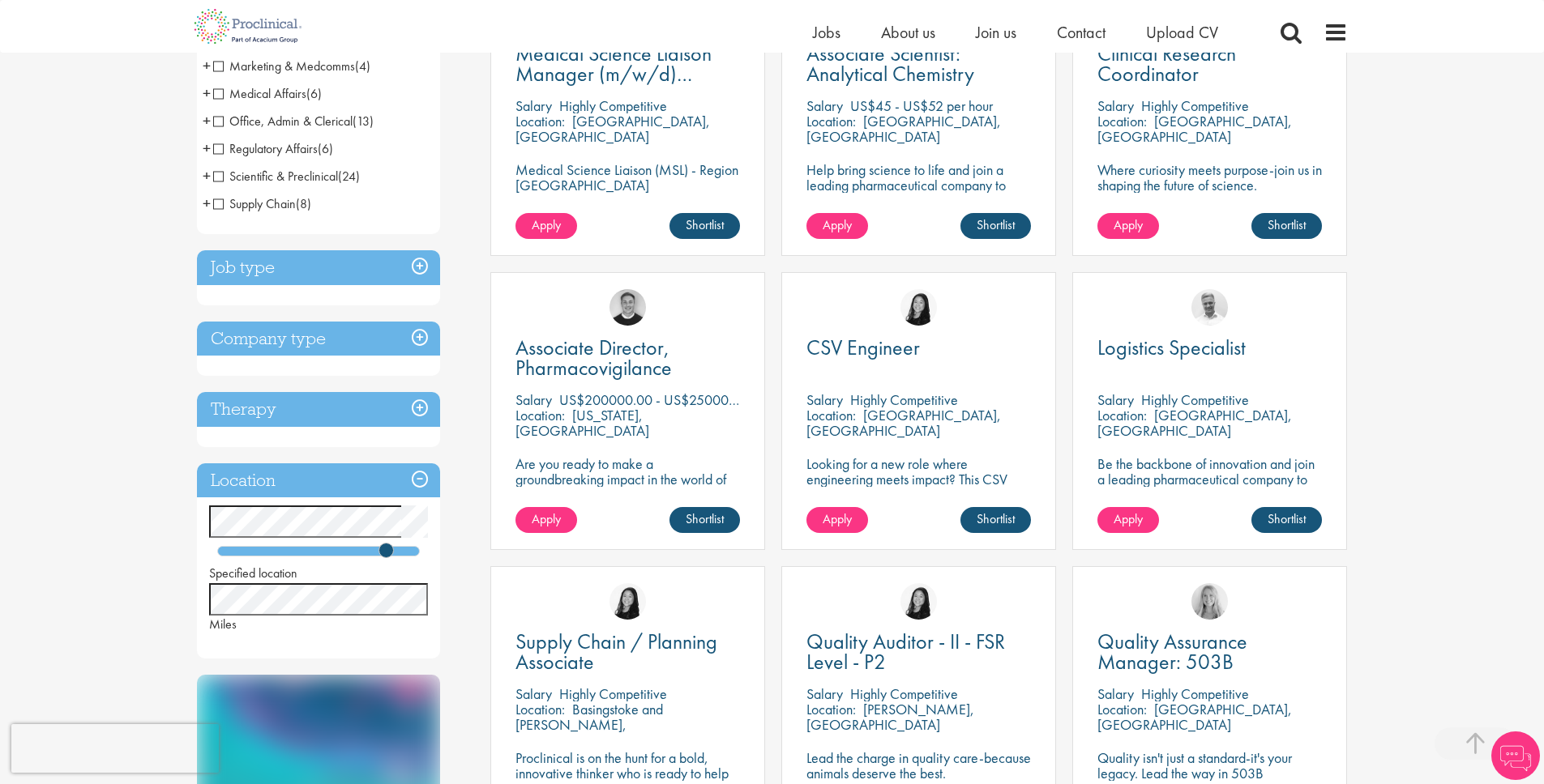
scroll to position [437, 0]
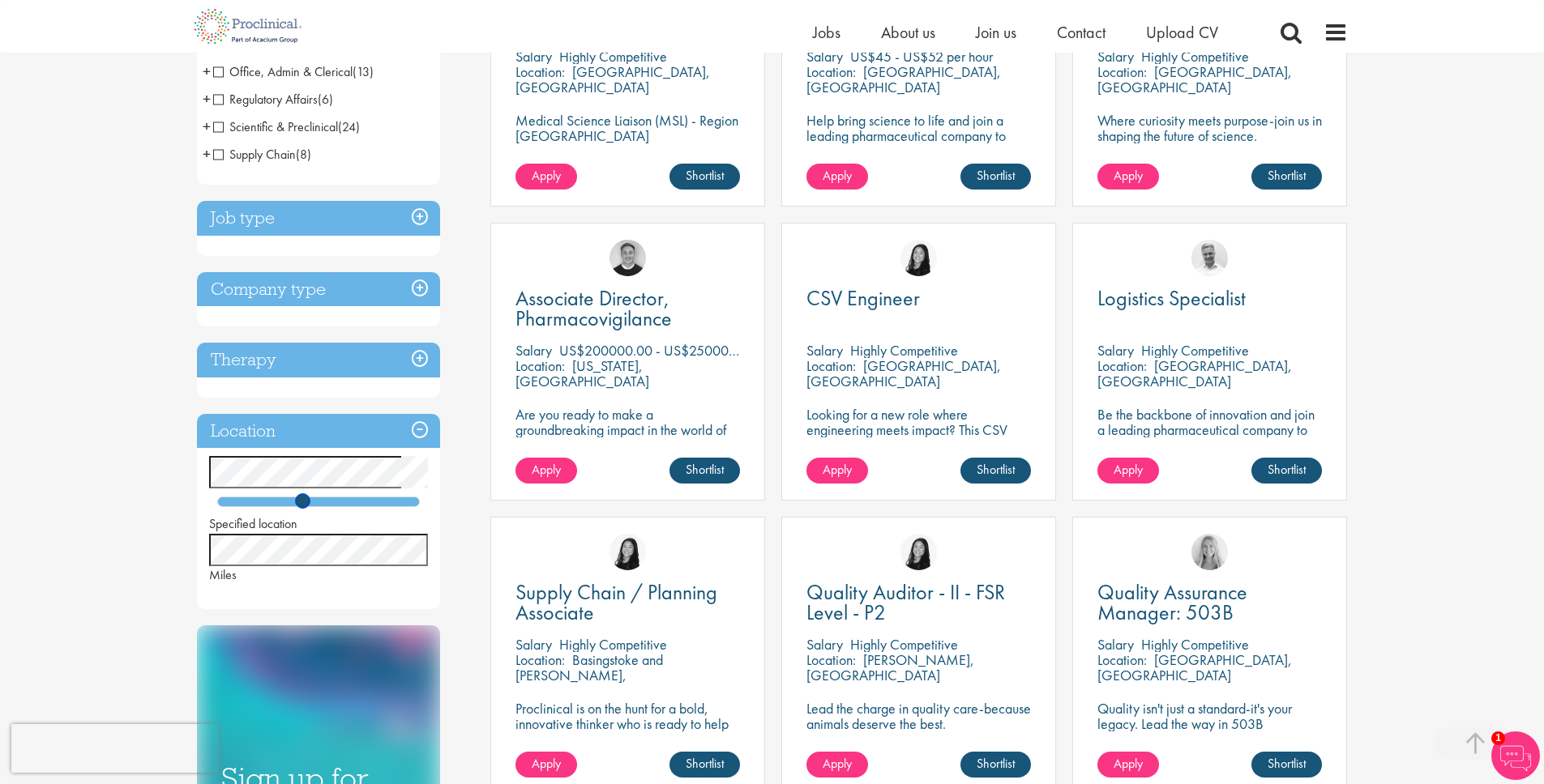
click at [296, 507] on div "Specified location Miles" at bounding box center [319, 520] width 243 height 128
